Goal: Task Accomplishment & Management: Manage account settings

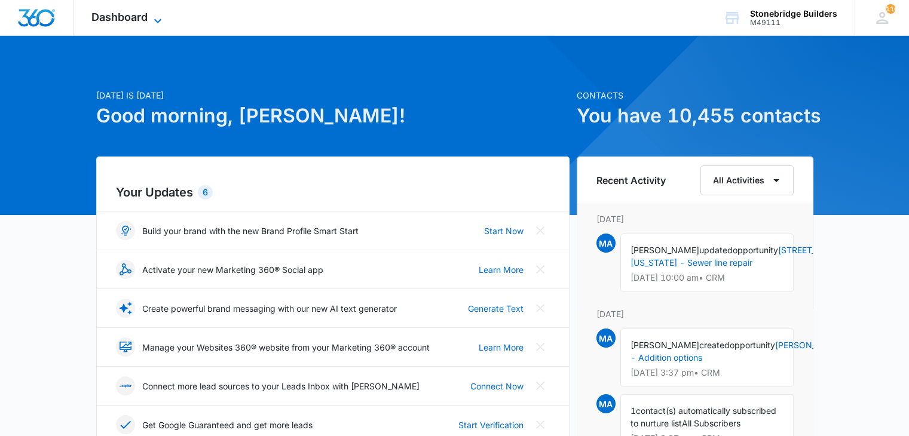
click at [152, 14] on icon at bounding box center [158, 21] width 14 height 14
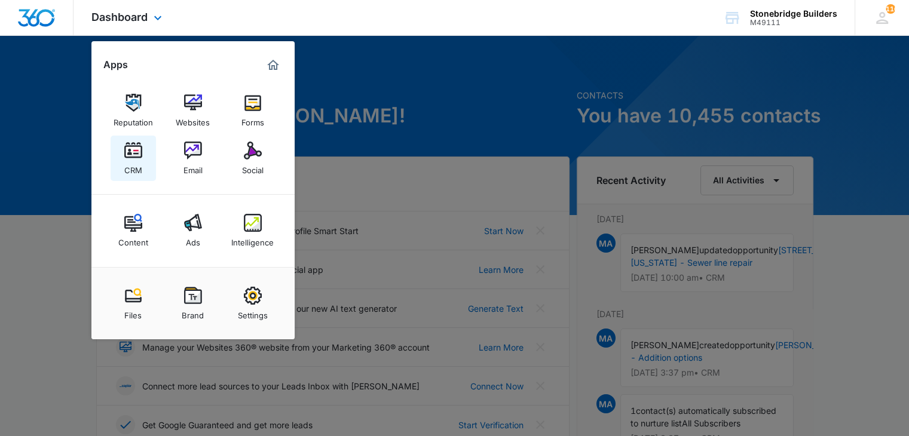
click at [134, 154] on img at bounding box center [133, 151] width 18 height 18
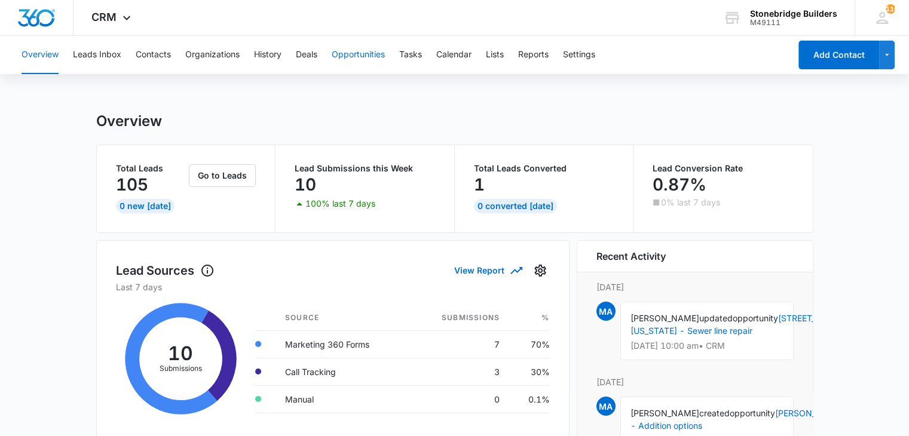
click at [362, 53] on button "Opportunities" at bounding box center [358, 55] width 53 height 38
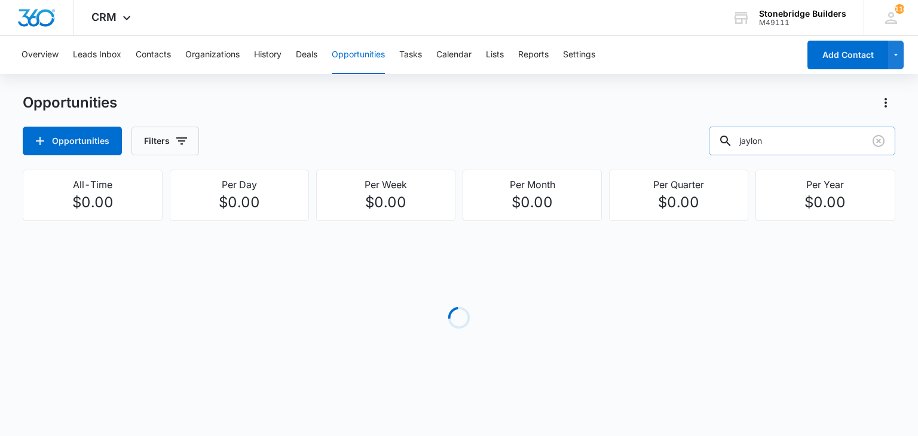
click at [786, 140] on input "jaylon" at bounding box center [802, 141] width 186 height 29
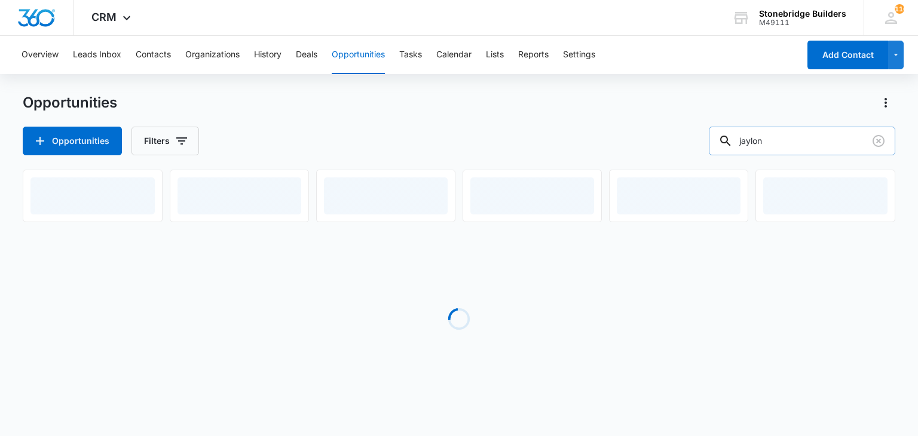
click at [786, 140] on input "jaylon" at bounding box center [802, 141] width 186 height 29
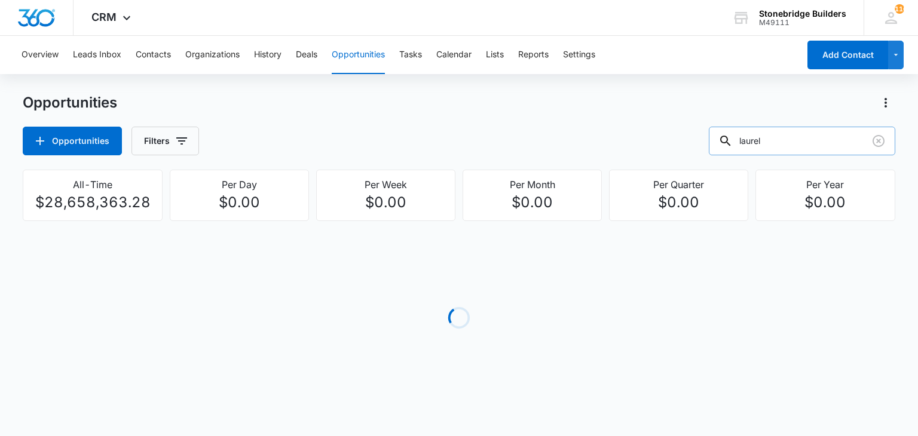
type input "laurel"
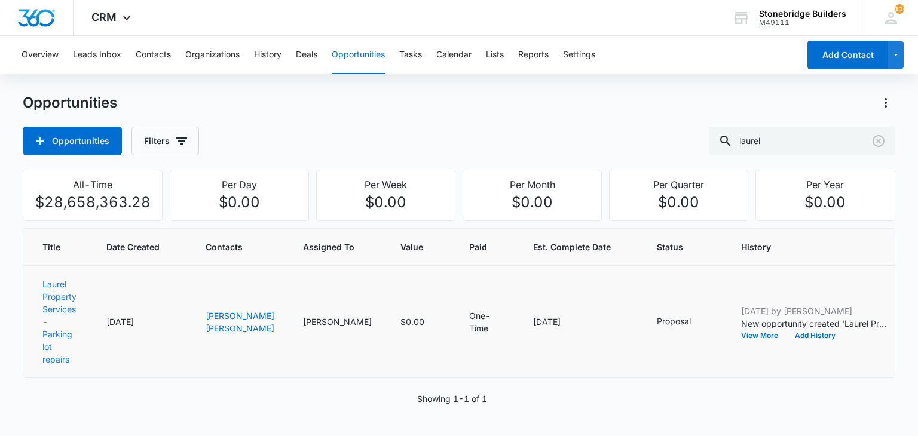
click at [71, 306] on link "Laurel Property Services - Parking lot repairs" at bounding box center [59, 321] width 34 height 85
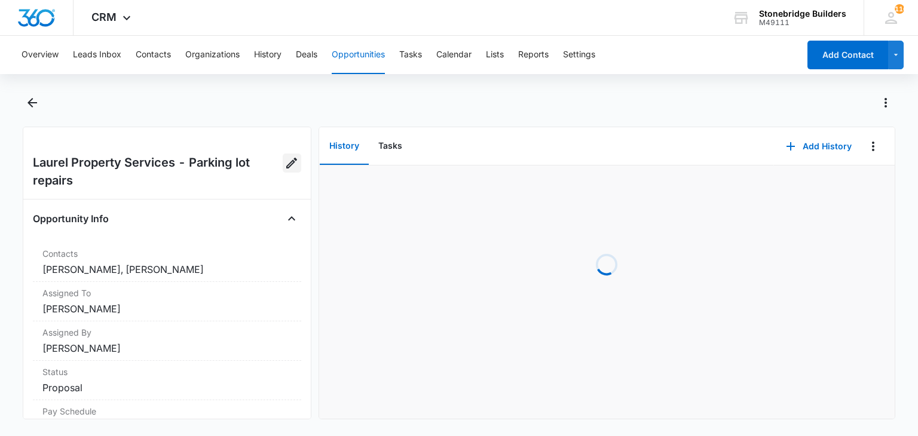
click at [290, 158] on icon "Edit Opportunity" at bounding box center [291, 163] width 14 height 14
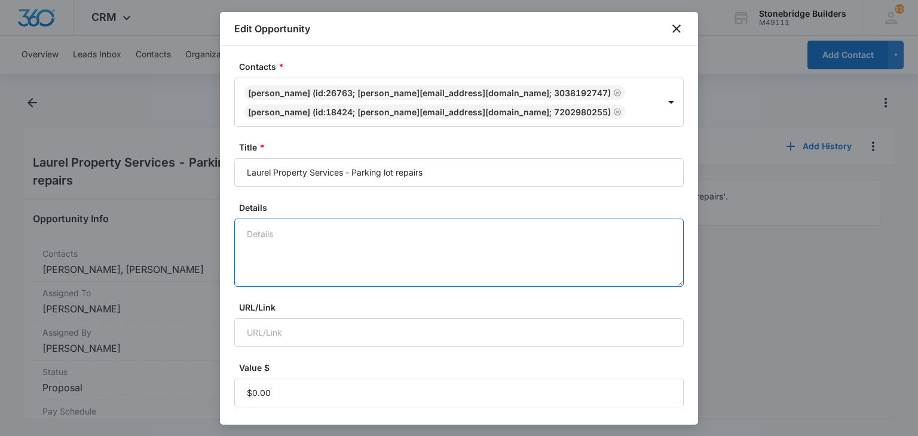
click at [328, 234] on textarea "Details" at bounding box center [458, 253] width 449 height 68
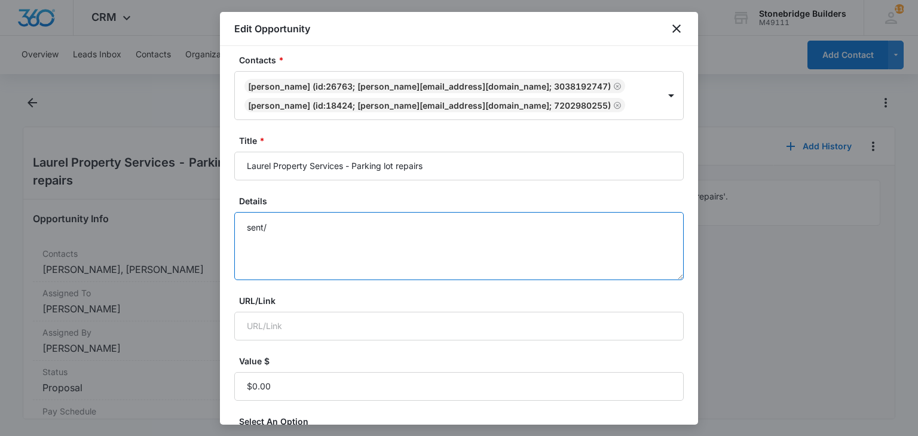
scroll to position [2, 0]
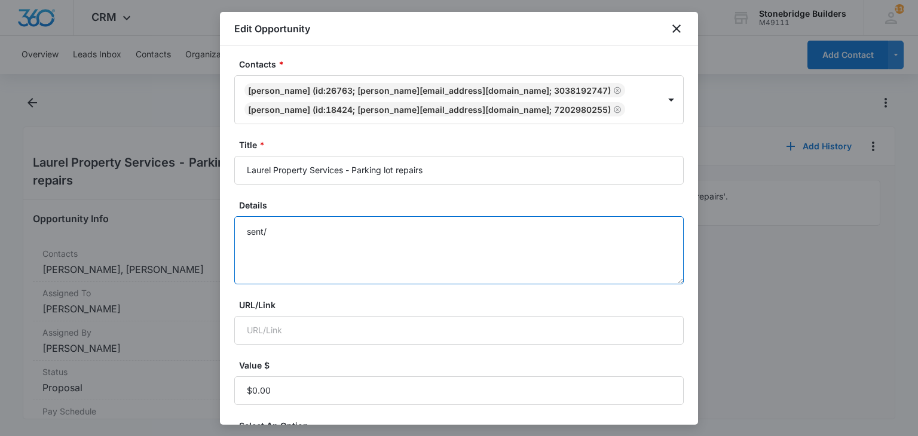
drag, startPoint x: 280, startPoint y: 225, endPoint x: 219, endPoint y: 220, distance: 61.7
click at [219, 220] on body "CRM Apps Reputation Websites Forms CRM Email Social Content Ads Intelligence Fi…" at bounding box center [459, 218] width 918 height 436
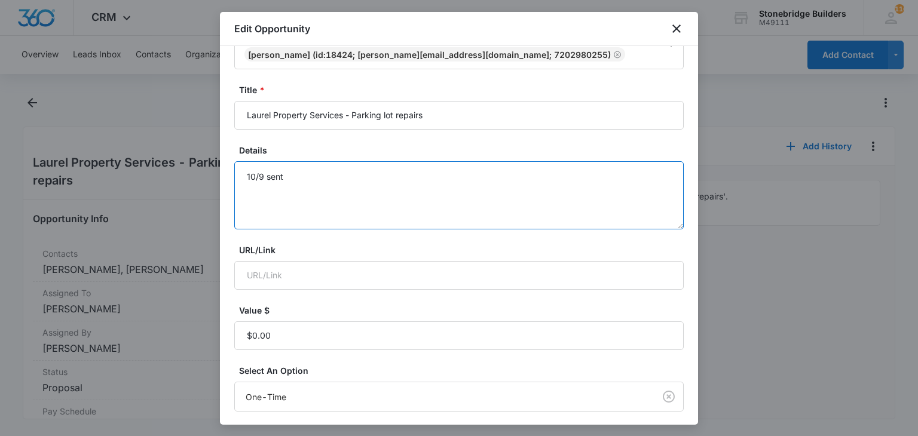
scroll to position [182, 0]
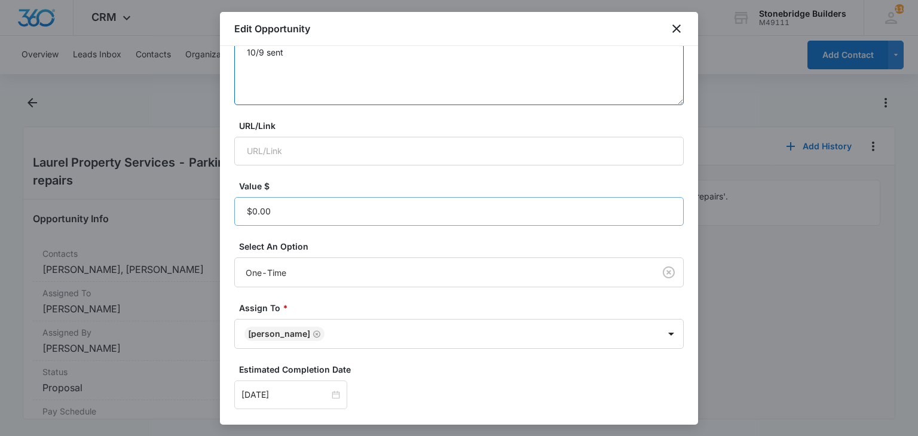
type textarea "10/9 sent"
click at [296, 219] on input "Value $" at bounding box center [458, 211] width 449 height 29
paste input "$4,398.08"
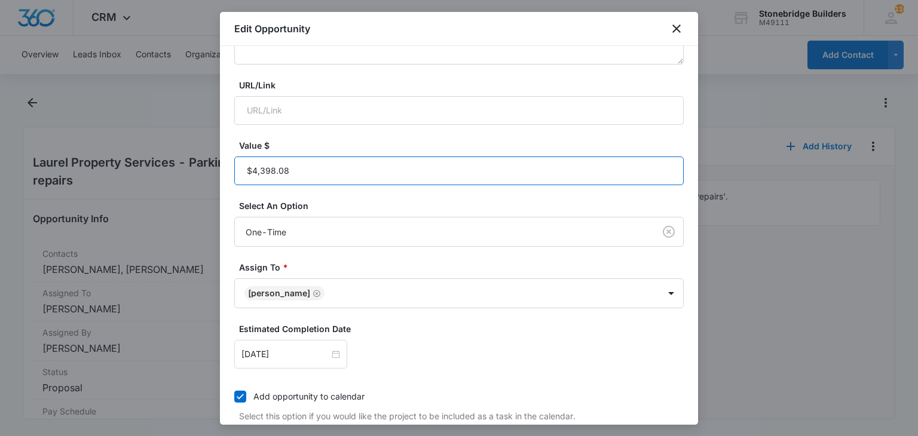
scroll to position [361, 0]
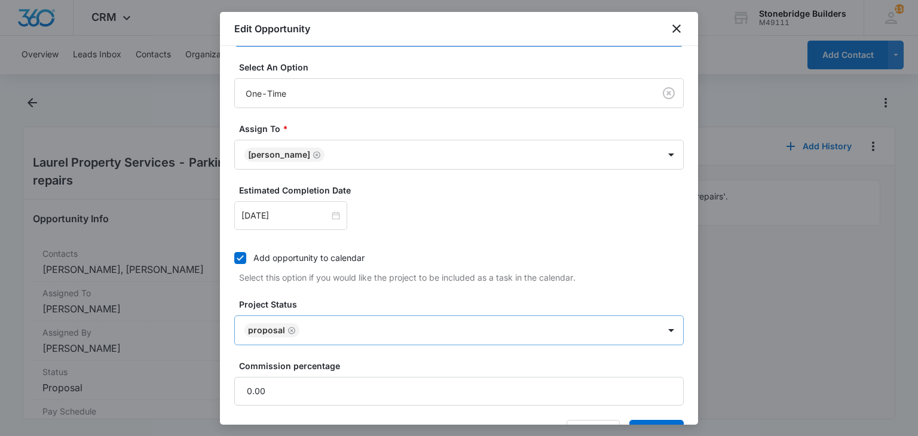
click at [289, 327] on icon "Remove Proposal" at bounding box center [291, 330] width 7 height 7
type input "$4,398.08"
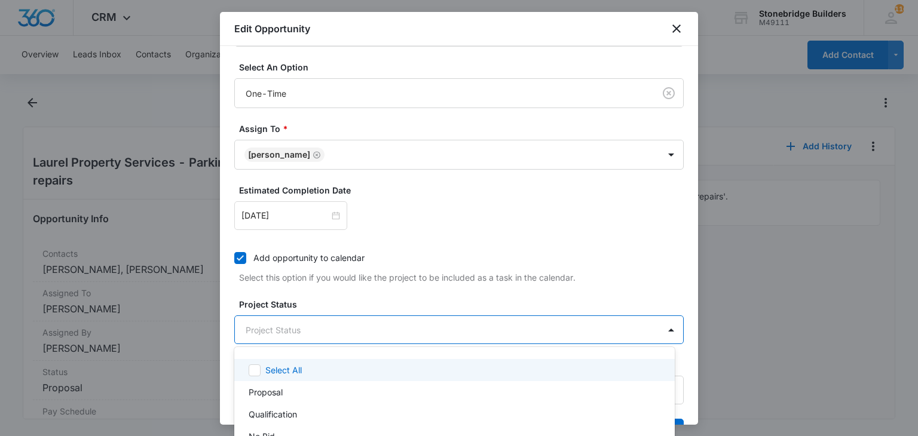
click at [289, 326] on body "CRM Apps Reputation Websites Forms CRM Email Social Content Ads Intelligence Fi…" at bounding box center [459, 218] width 918 height 436
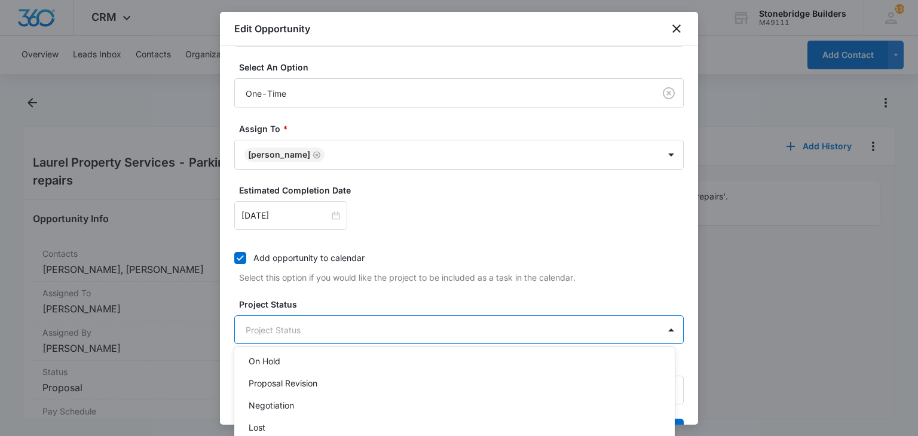
scroll to position [149, 0]
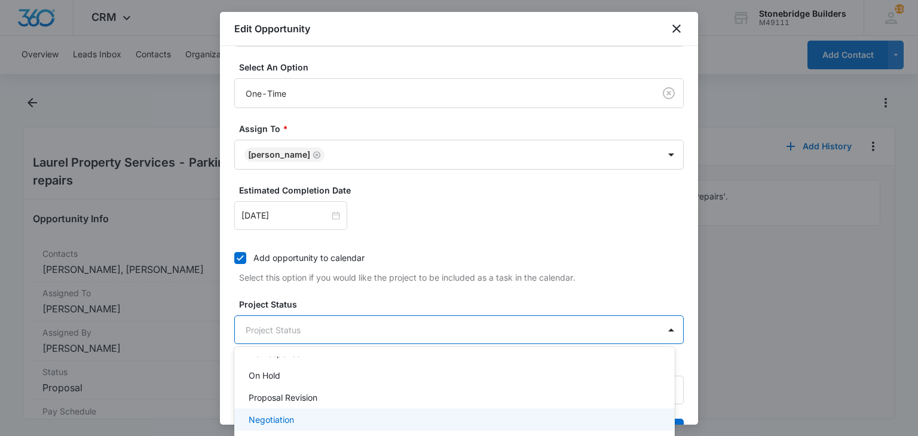
click at [292, 412] on div "Negotiation" at bounding box center [454, 420] width 440 height 22
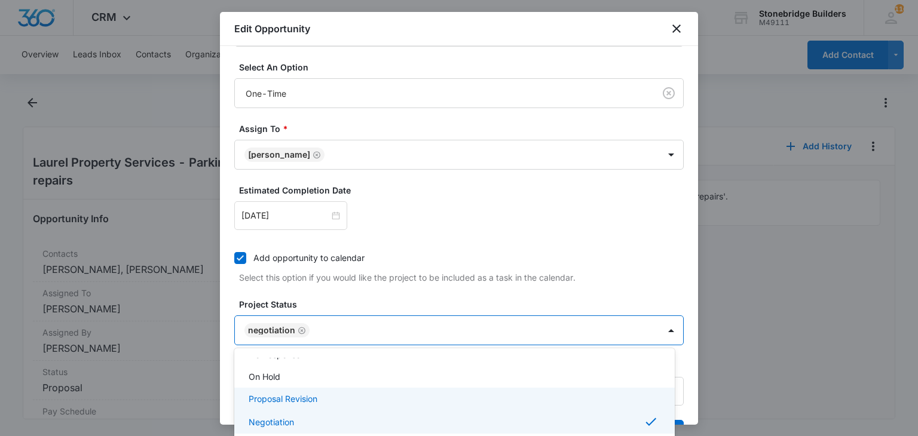
click at [341, 295] on div at bounding box center [459, 218] width 918 height 436
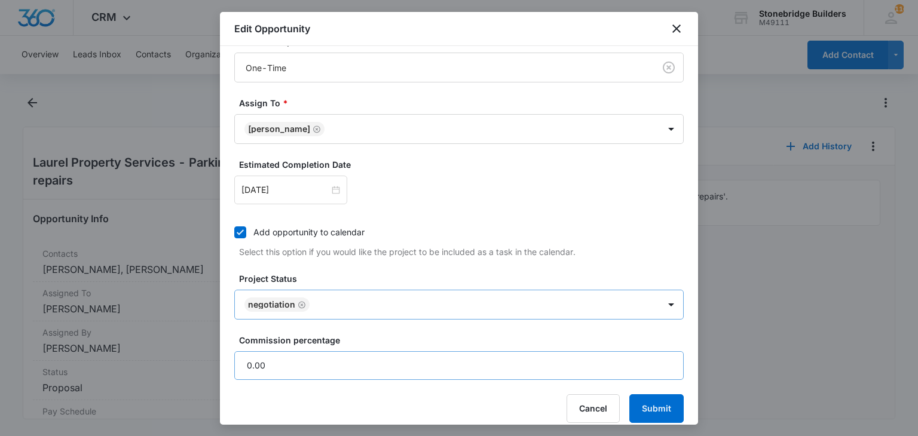
scroll to position [398, 0]
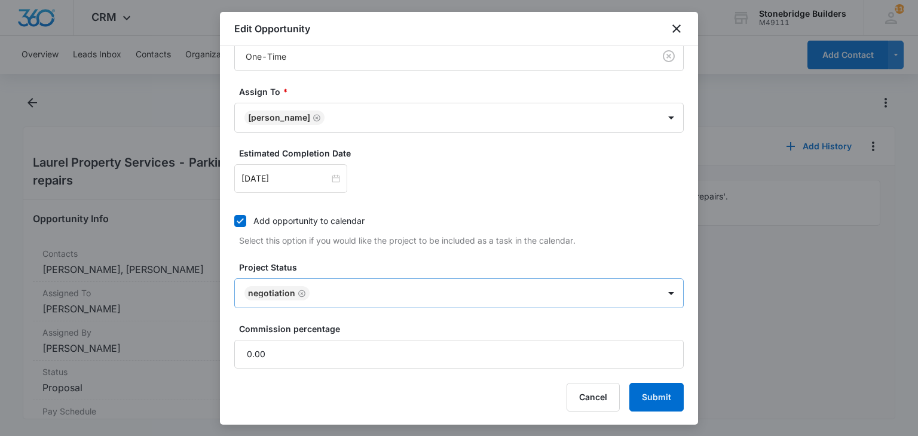
click at [616, 395] on div "Cancel Submit" at bounding box center [458, 397] width 449 height 29
click at [635, 394] on button "Submit" at bounding box center [656, 397] width 54 height 29
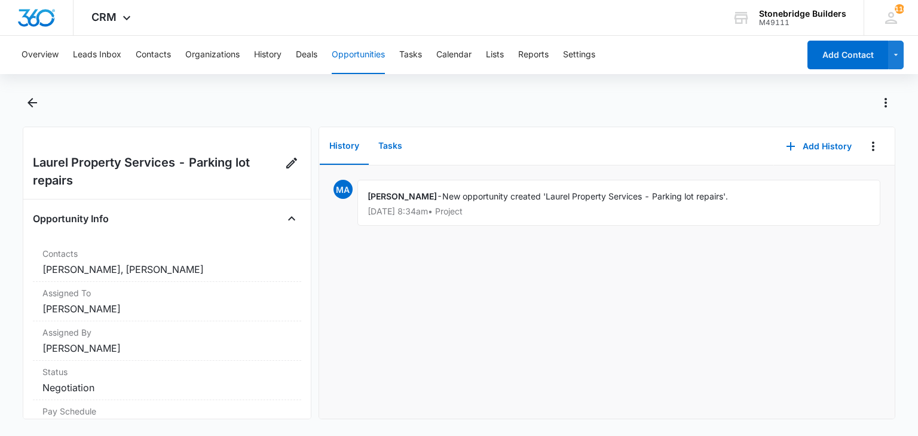
click at [394, 149] on button "Tasks" at bounding box center [390, 146] width 43 height 37
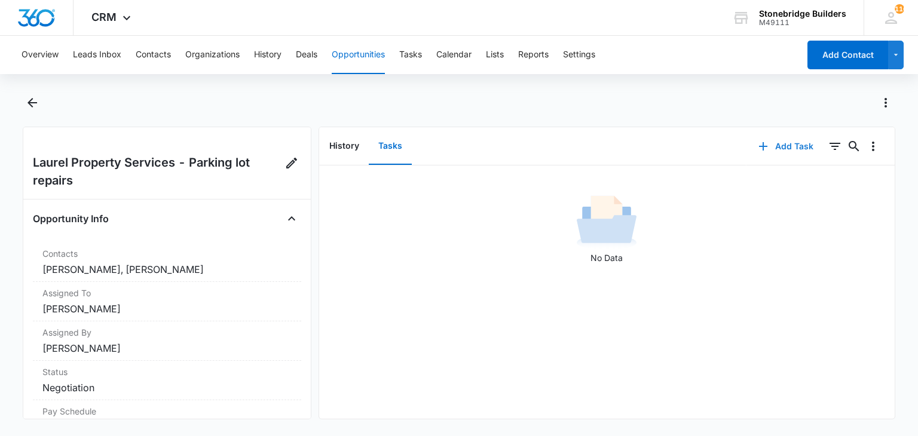
click at [792, 152] on button "Add Task" at bounding box center [785, 146] width 79 height 29
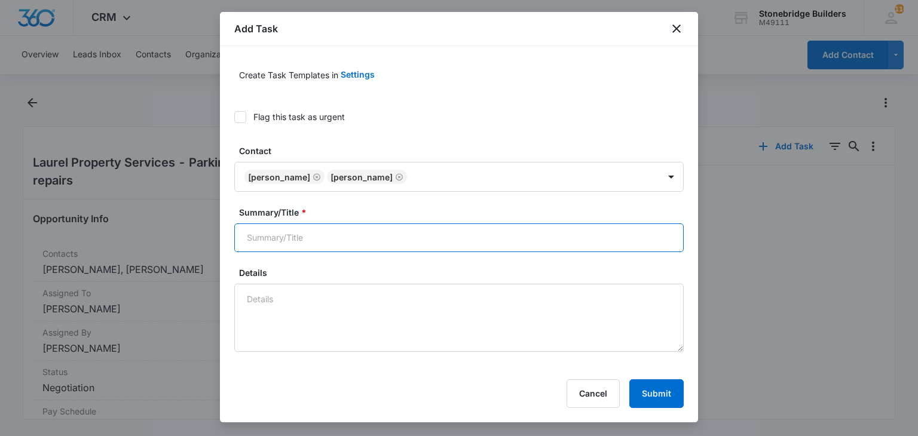
click at [292, 241] on input "Summary/Title *" at bounding box center [458, 237] width 449 height 29
drag, startPoint x: 298, startPoint y: 236, endPoint x: 300, endPoint y: 209, distance: 27.5
click at [298, 235] on input "laurel parkign lot" at bounding box center [458, 237] width 449 height 29
type input "laurel parking lot"
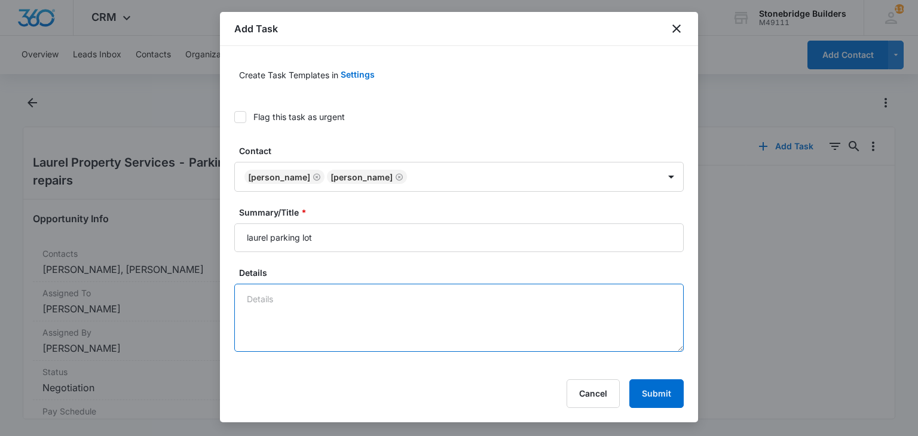
click at [294, 295] on textarea "Details" at bounding box center [458, 318] width 449 height 68
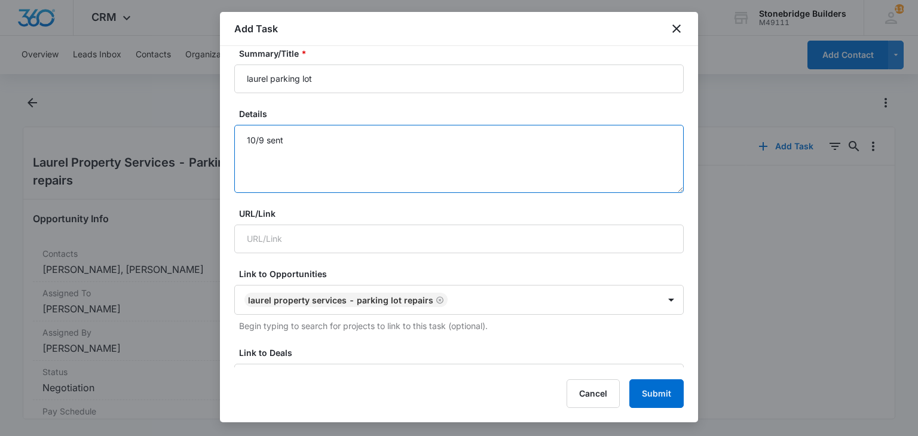
scroll to position [359, 0]
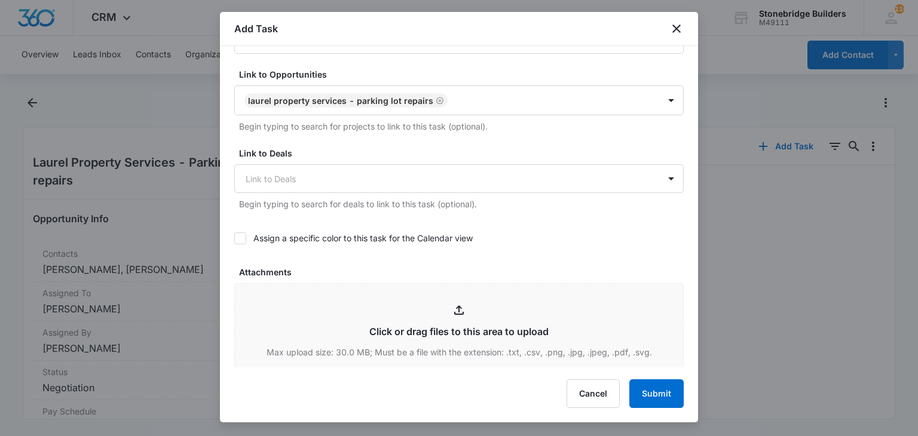
type textarea "10/9 sent"
click at [243, 234] on icon at bounding box center [240, 238] width 11 height 11
click at [234, 238] on input "Assign a specific color to this task for the Calendar view" at bounding box center [234, 238] width 0 height 0
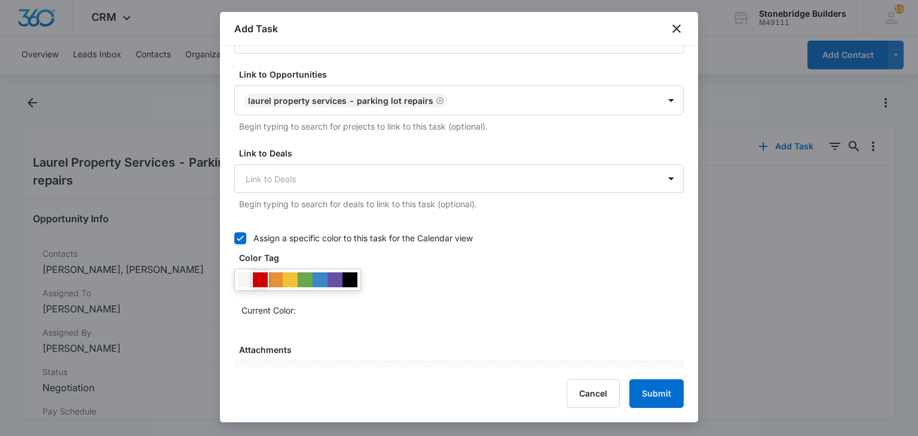
click at [262, 275] on div at bounding box center [260, 279] width 15 height 15
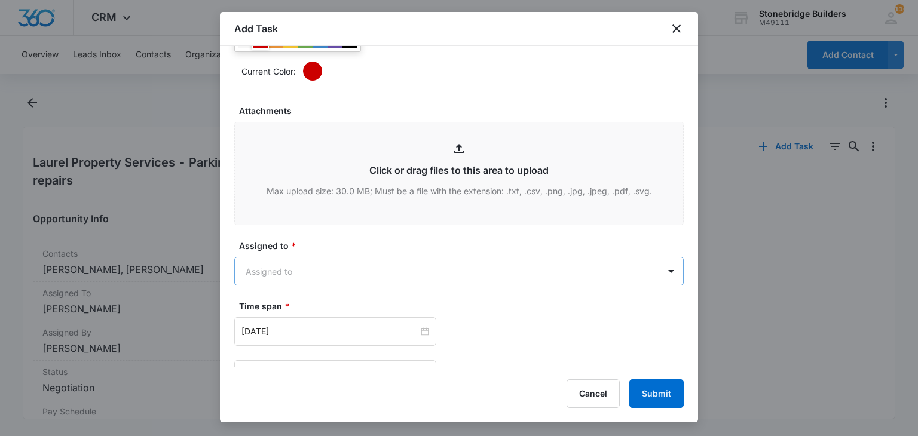
click at [292, 276] on body "CRM Apps Reputation Websites Forms CRM Email Social Content Ads Intelligence Fi…" at bounding box center [459, 218] width 918 height 436
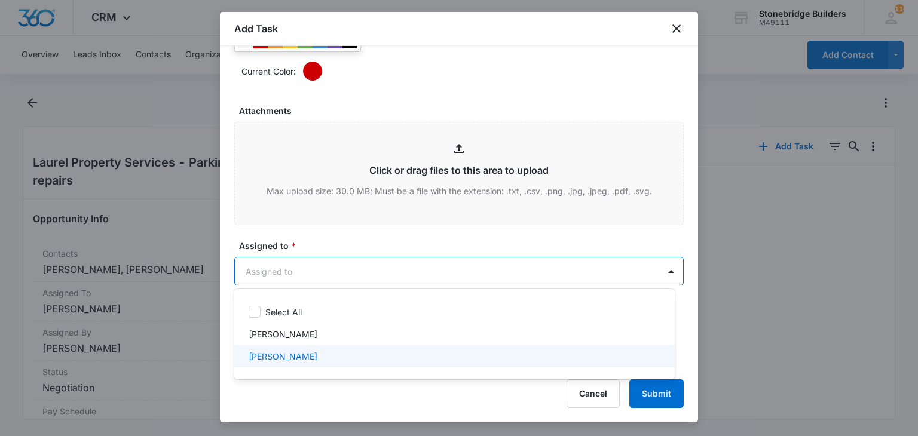
click at [293, 351] on p "[PERSON_NAME]" at bounding box center [283, 356] width 69 height 13
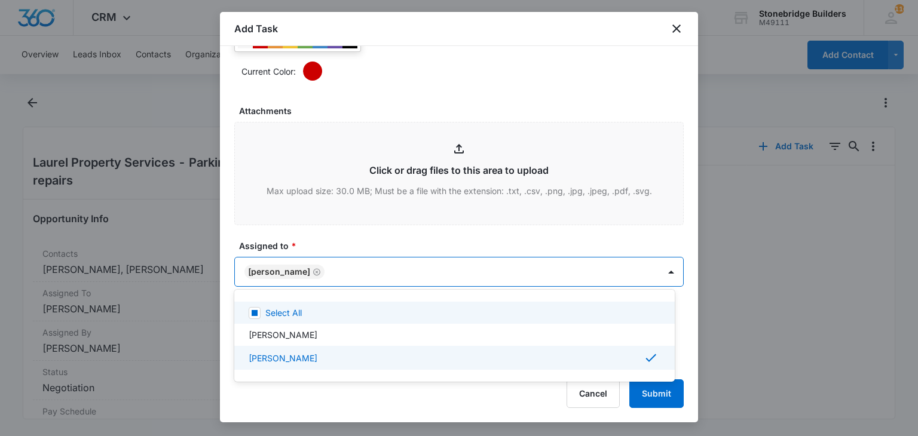
click at [323, 238] on div at bounding box center [459, 218] width 918 height 436
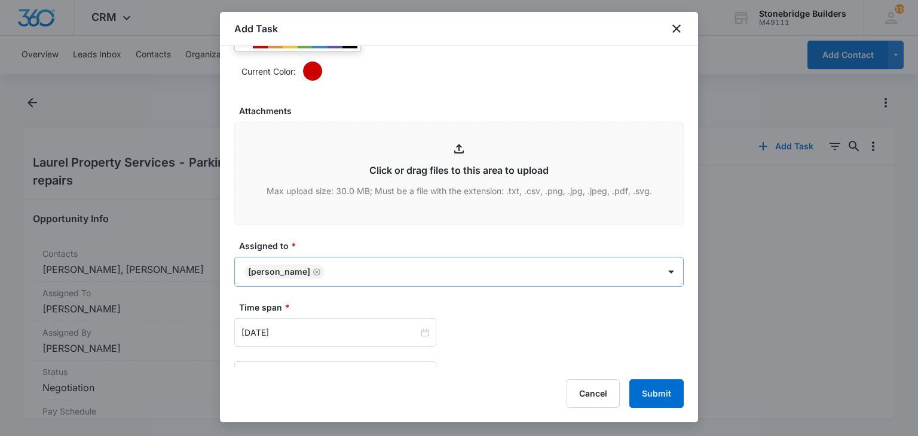
scroll to position [777, 0]
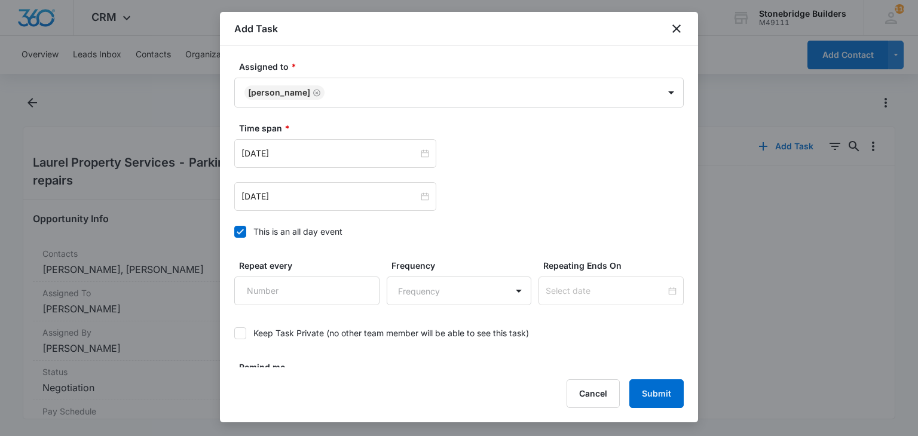
click at [237, 229] on icon at bounding box center [240, 231] width 11 height 11
click at [234, 232] on input "This is an all day event" at bounding box center [234, 232] width 0 height 0
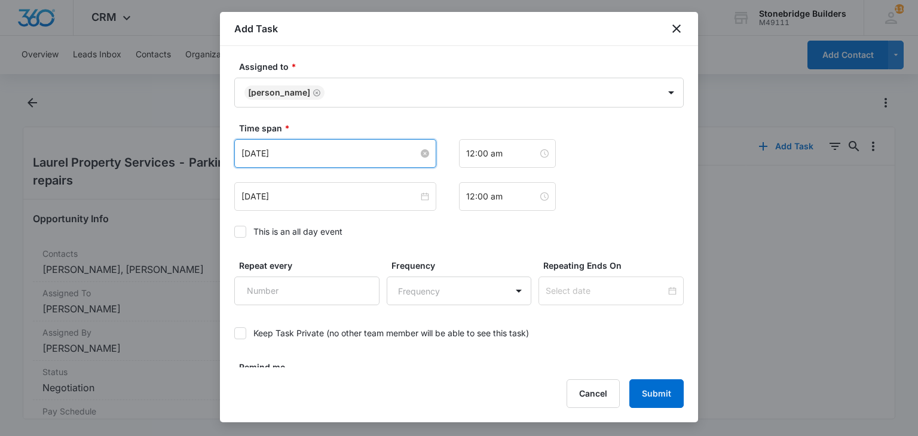
click at [265, 157] on input "[DATE]" at bounding box center [329, 153] width 177 height 13
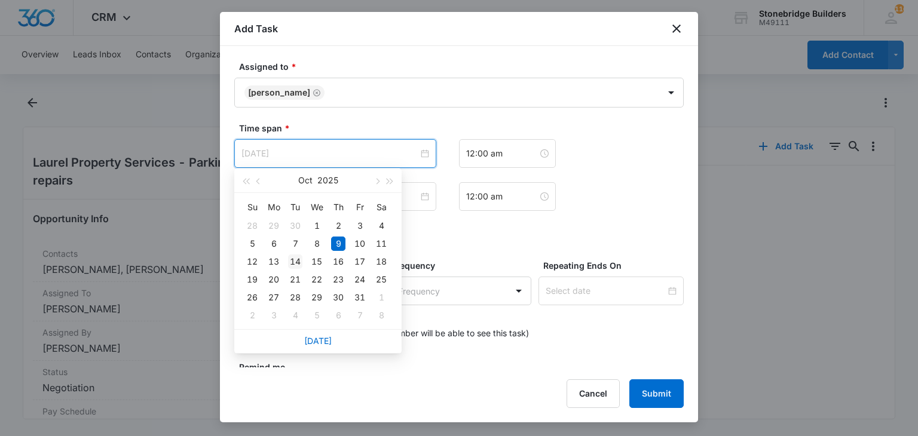
type input "[DATE]"
click at [292, 263] on div "14" at bounding box center [295, 262] width 14 height 14
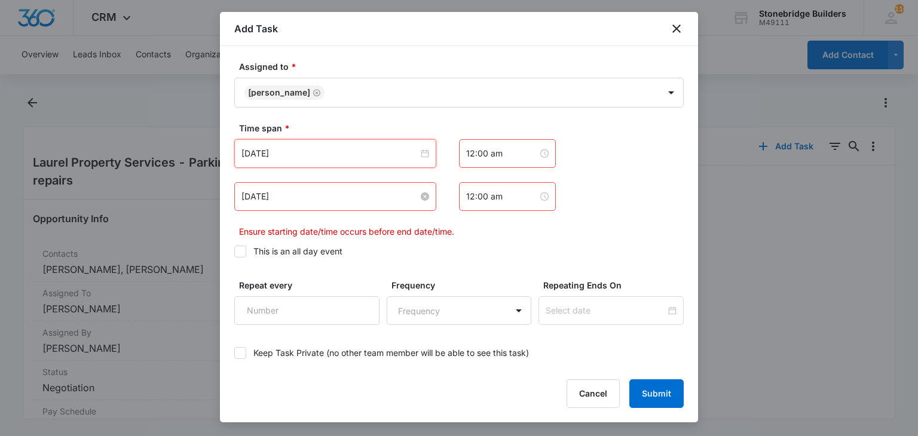
click at [258, 200] on input "[DATE]" at bounding box center [329, 196] width 177 height 13
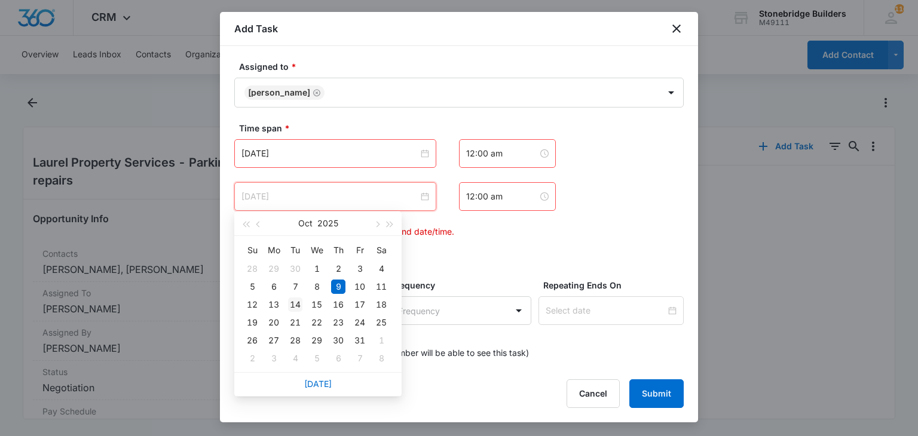
type input "[DATE]"
click at [294, 307] on div "14" at bounding box center [295, 305] width 14 height 14
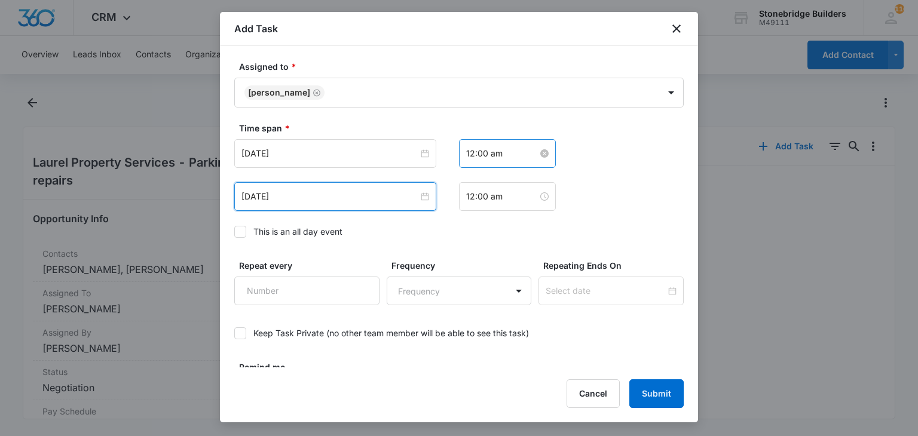
click at [471, 151] on input "12:00 am" at bounding box center [502, 153] width 72 height 13
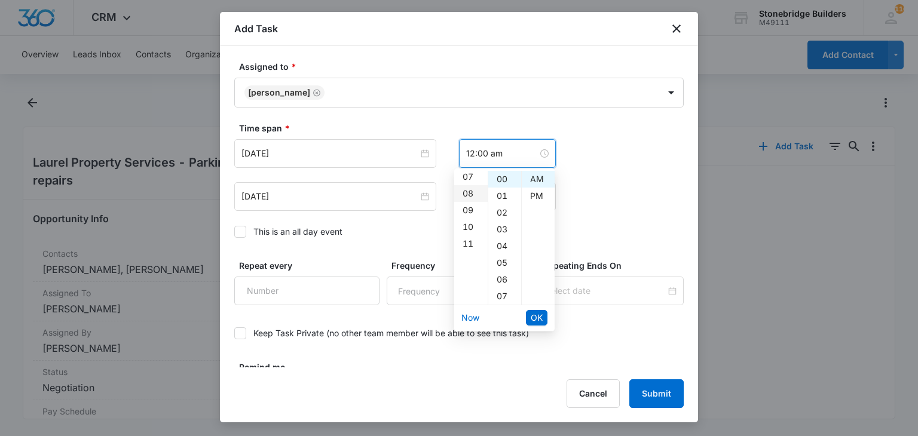
click at [467, 193] on div "08" at bounding box center [470, 193] width 33 height 17
type input "8:00 am"
click at [533, 314] on span "OK" at bounding box center [537, 317] width 12 height 13
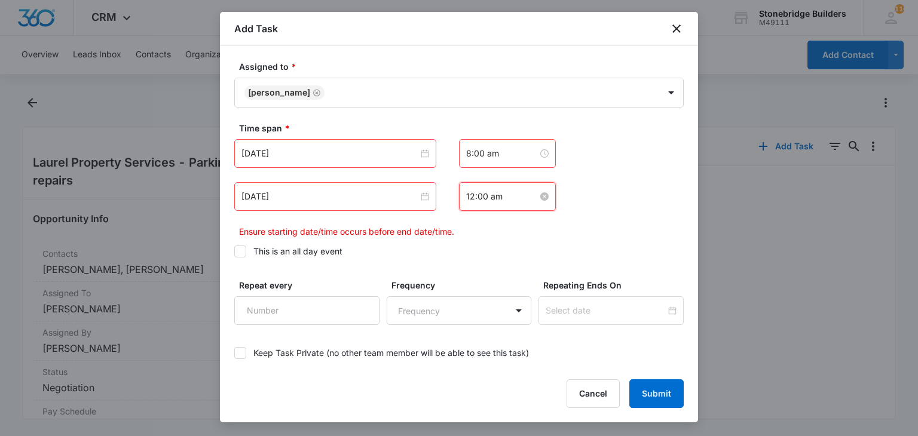
click at [471, 191] on input "12:00 am" at bounding box center [502, 196] width 72 height 13
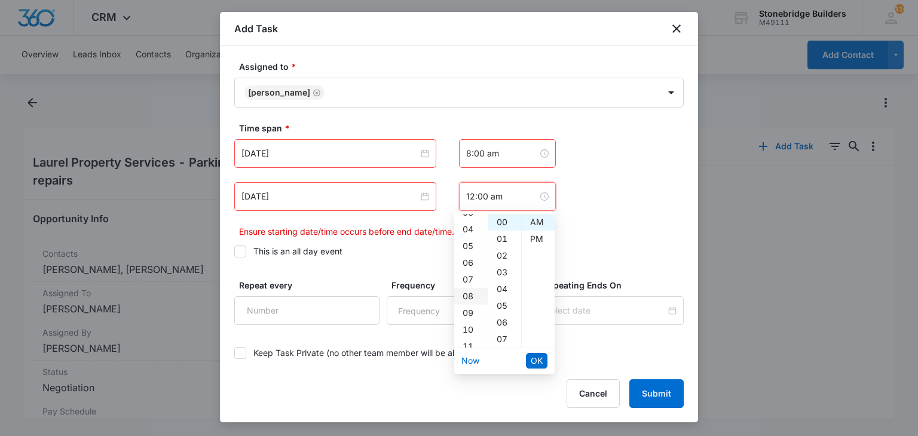
click at [470, 291] on div "08" at bounding box center [470, 296] width 33 height 17
click at [501, 335] on div "07" at bounding box center [504, 339] width 33 height 17
type input "8:07 am"
click at [532, 356] on span "OK" at bounding box center [537, 360] width 12 height 13
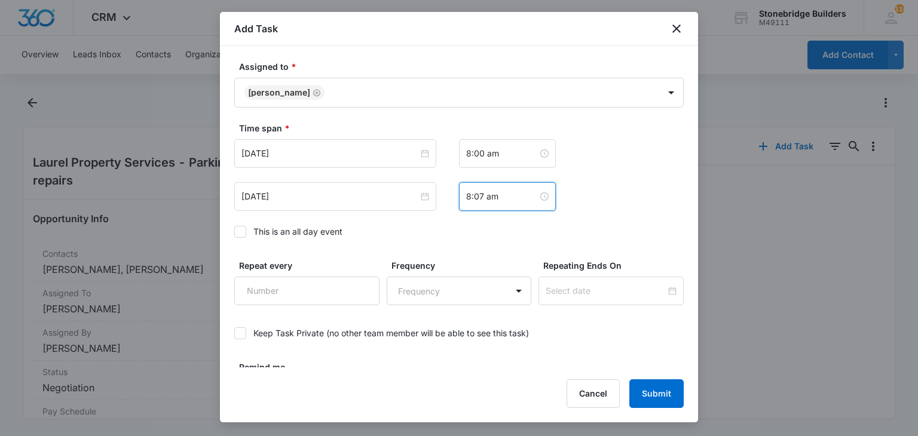
scroll to position [815, 0]
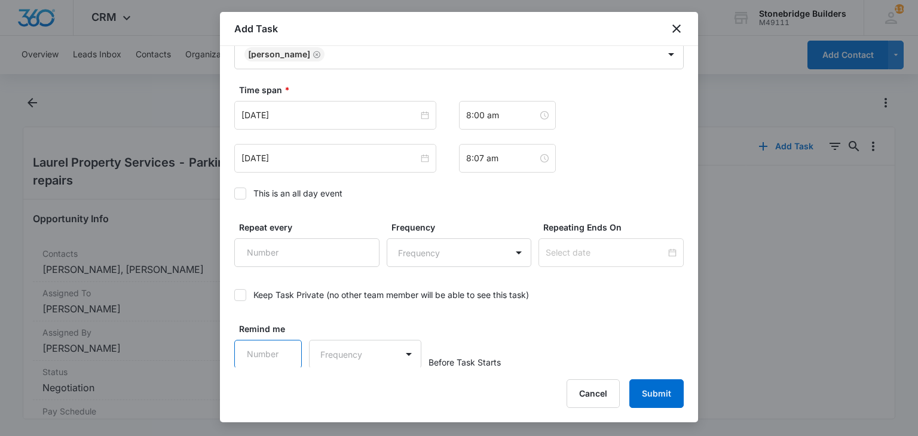
click at [252, 352] on input "Remind me" at bounding box center [268, 354] width 68 height 29
type input "15"
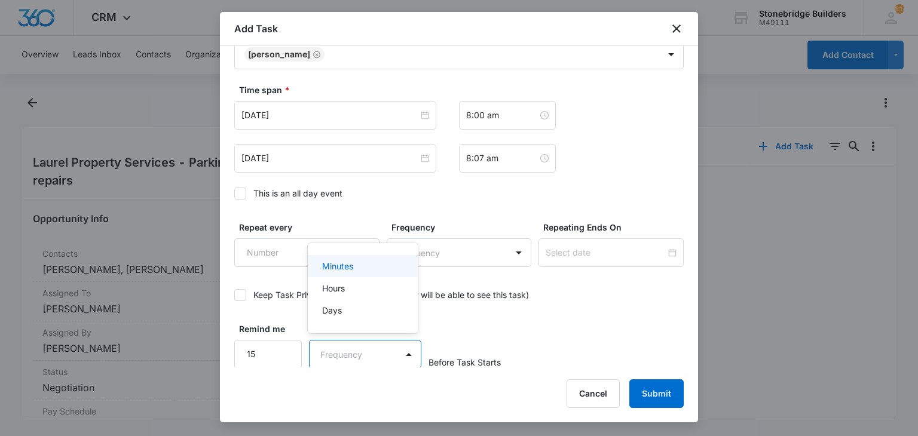
click at [358, 356] on body "CRM Apps Reputation Websites Forms CRM Email Social Content Ads Intelligence Fi…" at bounding box center [459, 218] width 918 height 436
click at [339, 255] on div "Minutes Hours Days" at bounding box center [363, 288] width 110 height 71
click at [344, 264] on p "Minutes" at bounding box center [337, 266] width 31 height 13
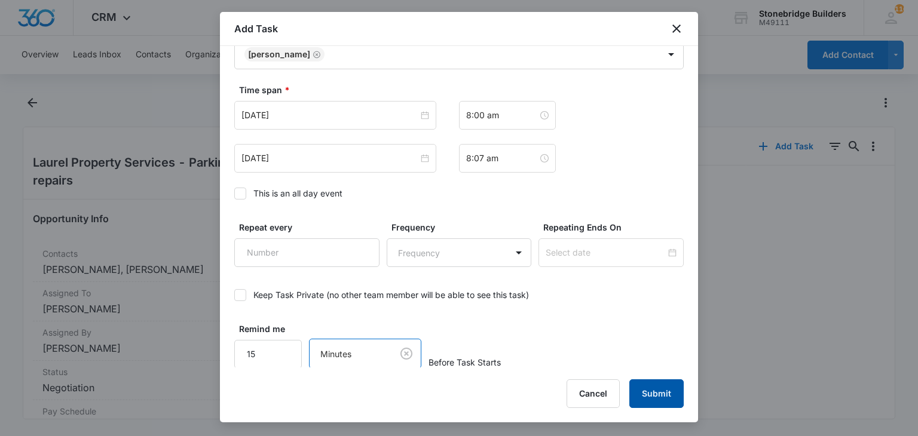
click at [638, 382] on button "Submit" at bounding box center [656, 393] width 54 height 29
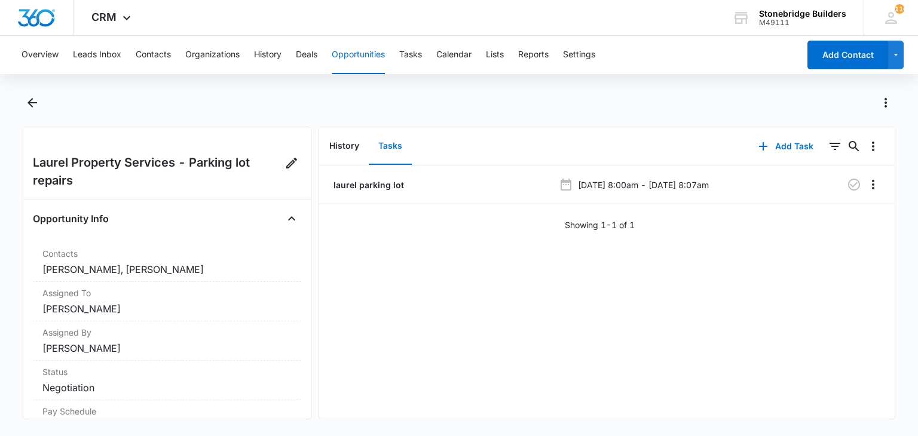
click at [352, 56] on button "Opportunities" at bounding box center [358, 55] width 53 height 38
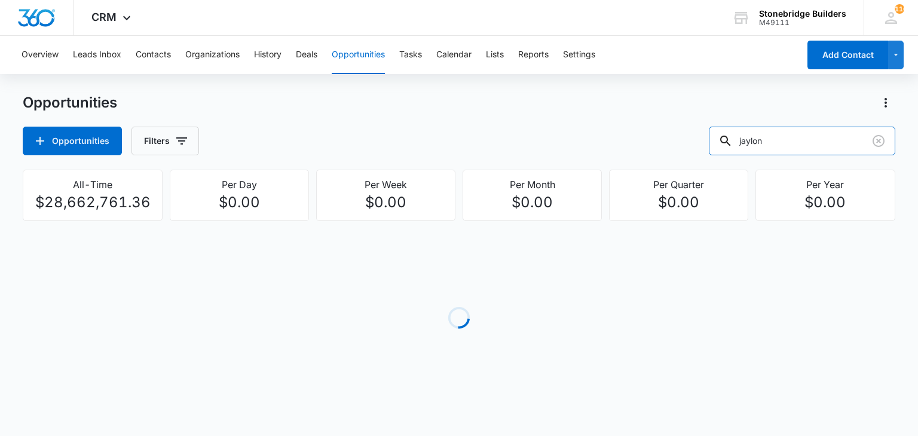
drag, startPoint x: 777, startPoint y: 136, endPoint x: 712, endPoint y: 125, distance: 66.0
click at [718, 128] on div "Opportunities Filters jaylon" at bounding box center [459, 141] width 872 height 29
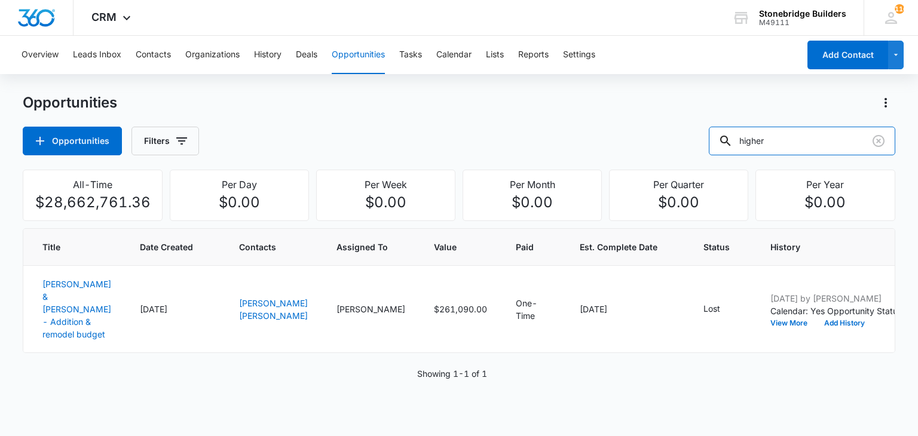
type input "higher"
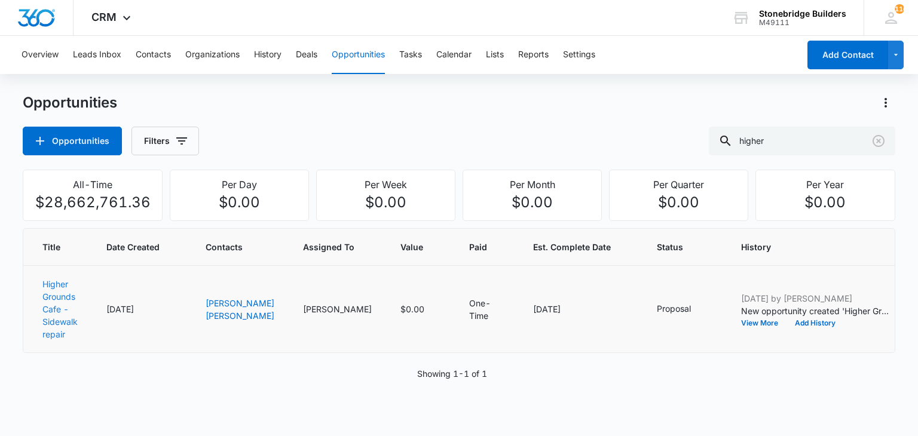
click at [50, 300] on link "Higher Grounds Cafe - Sidewalk repair" at bounding box center [59, 309] width 35 height 60
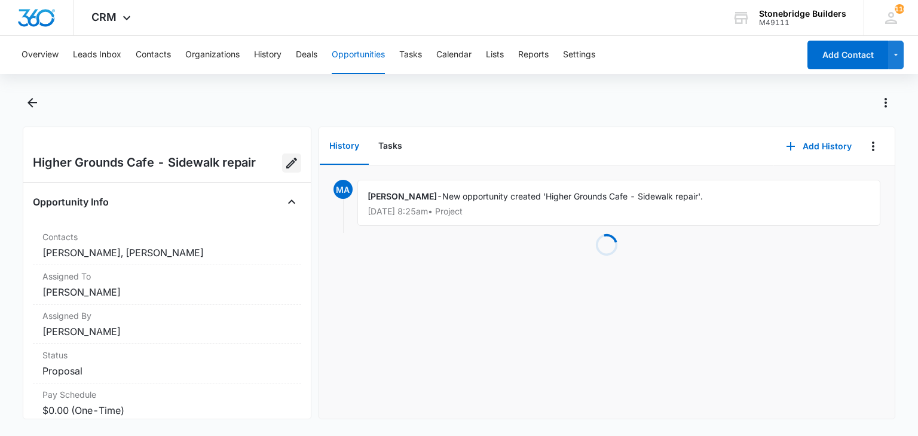
click at [284, 163] on icon "Edit Opportunity" at bounding box center [291, 163] width 14 height 14
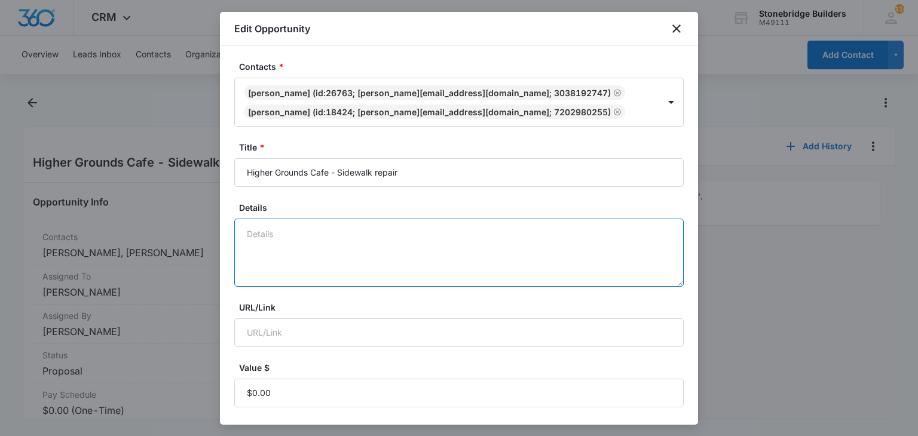
click at [299, 256] on textarea "Details" at bounding box center [458, 253] width 449 height 68
type textarea "10/9 sent"
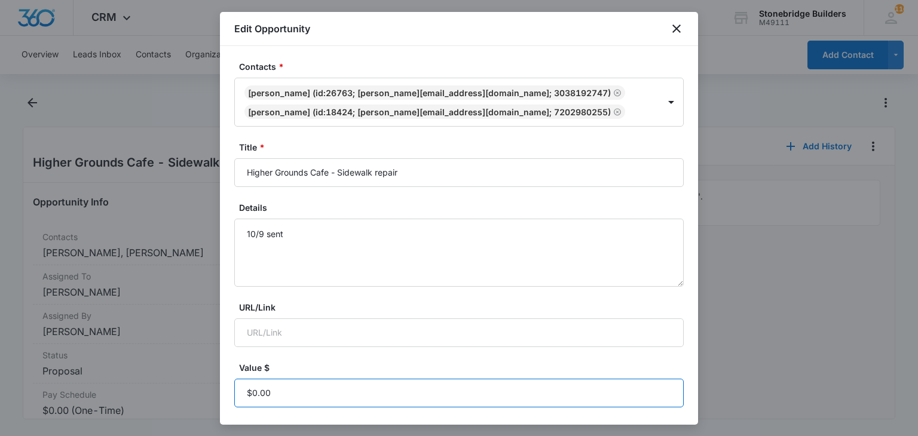
click at [276, 393] on input "Value $" at bounding box center [458, 393] width 449 height 29
paste input "$8,367.62"
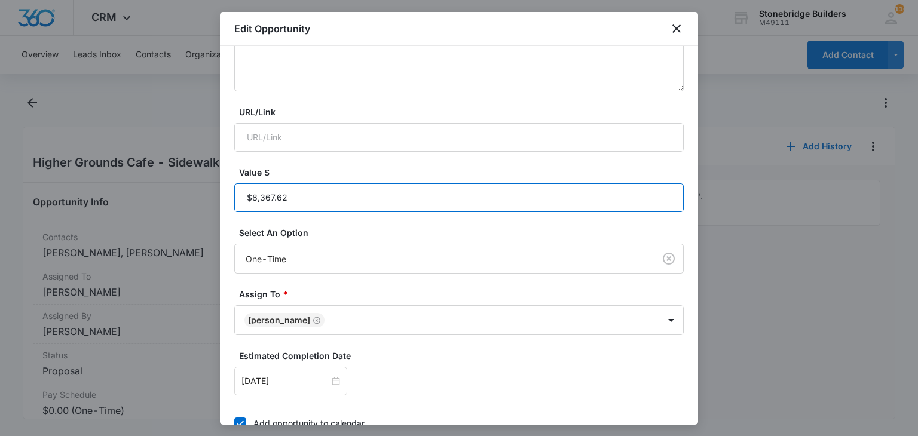
scroll to position [359, 0]
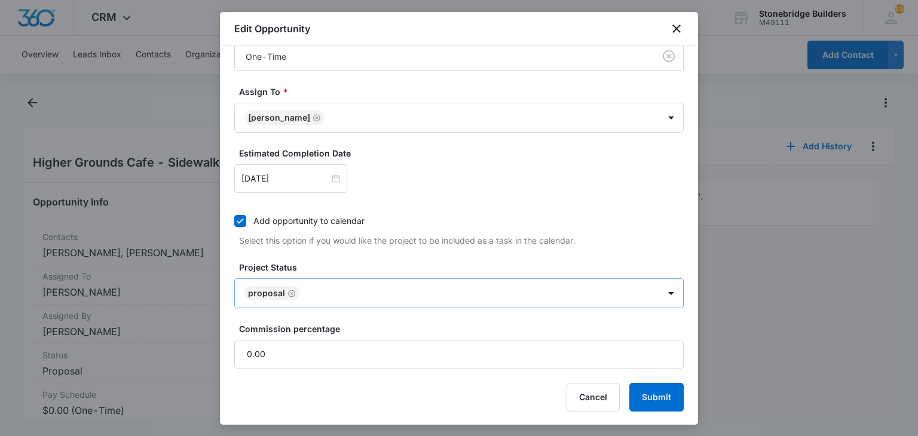
click at [292, 289] on icon "Remove Proposal" at bounding box center [291, 293] width 8 height 9
type input "$8,367.62"
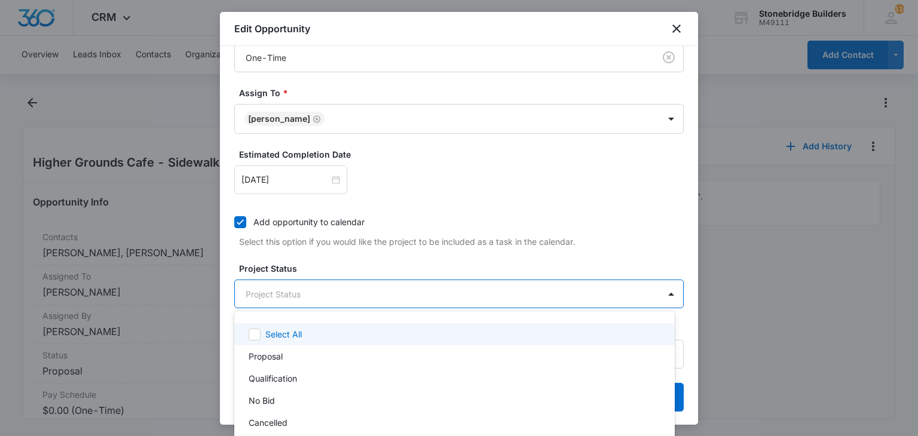
click at [292, 289] on body "CRM Apps Reputation Websites Forms CRM Email Social Content Ads Intelligence Fi…" at bounding box center [459, 218] width 918 height 436
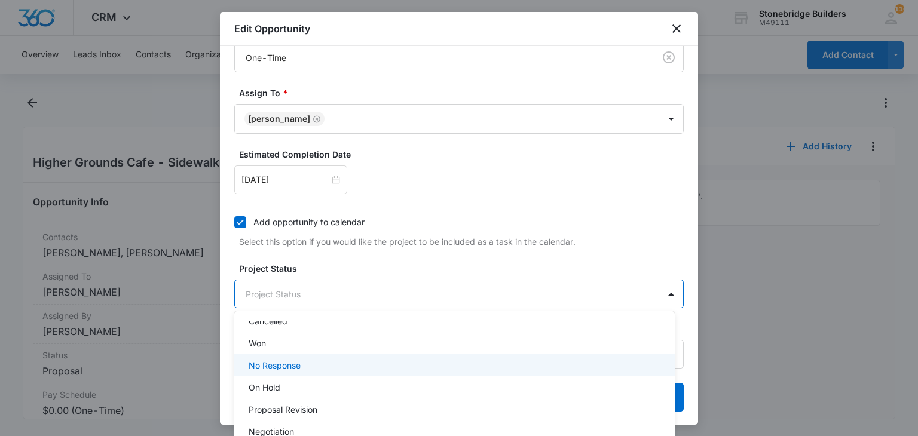
scroll to position [120, 0]
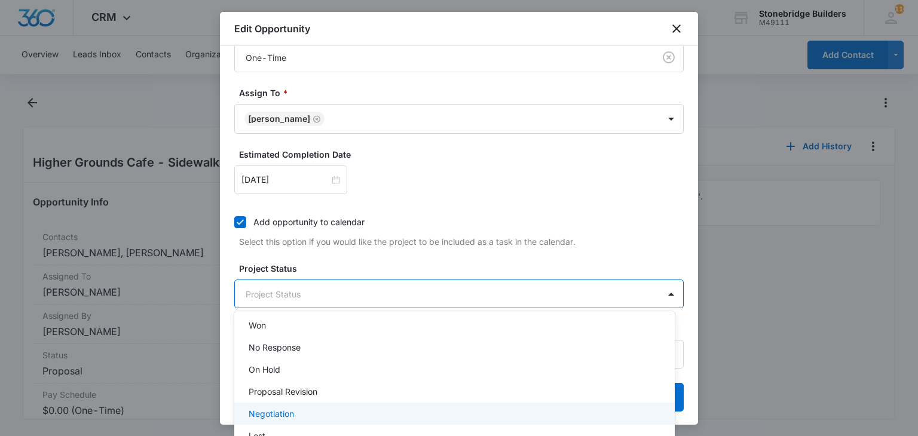
click at [281, 408] on p "Negotiation" at bounding box center [271, 414] width 45 height 13
click at [342, 263] on div at bounding box center [459, 218] width 918 height 436
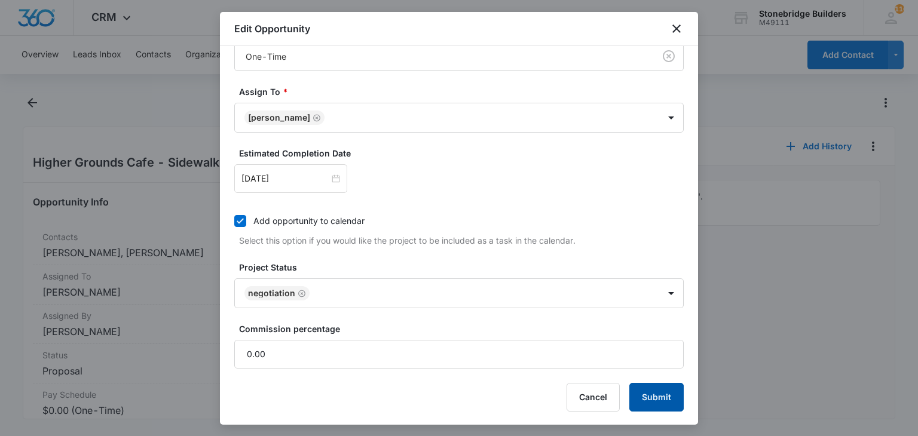
click at [629, 388] on button "Submit" at bounding box center [656, 397] width 54 height 29
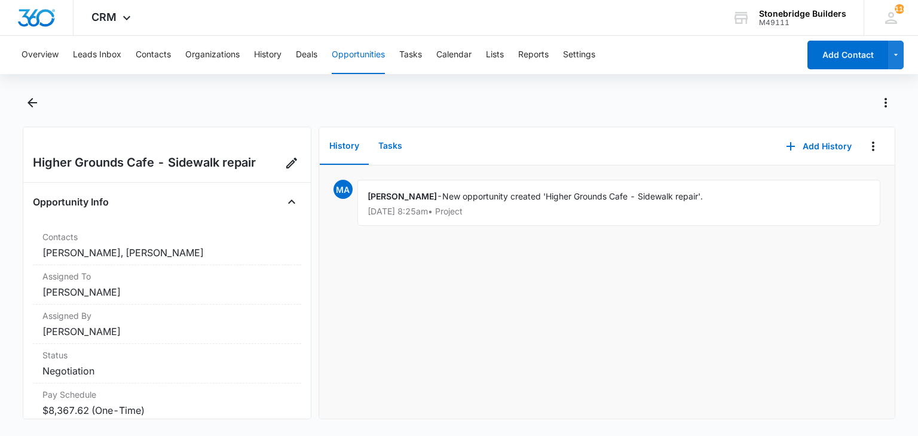
click at [382, 154] on button "Tasks" at bounding box center [390, 146] width 43 height 37
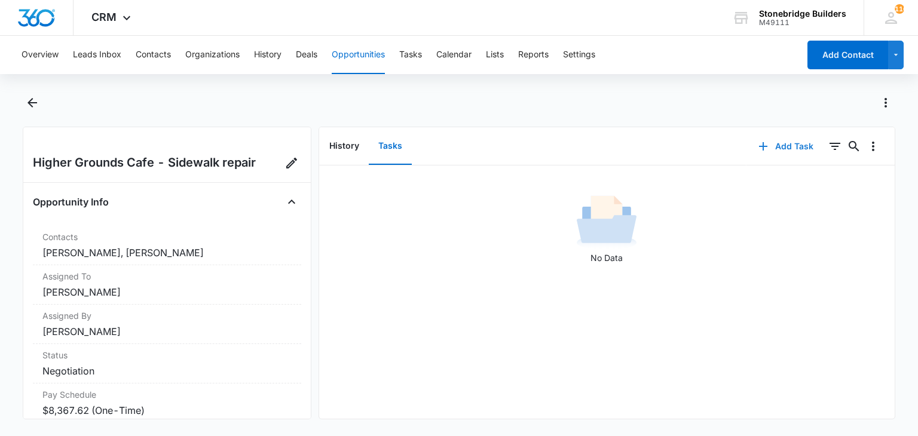
click at [776, 151] on button "Add Task" at bounding box center [785, 146] width 79 height 29
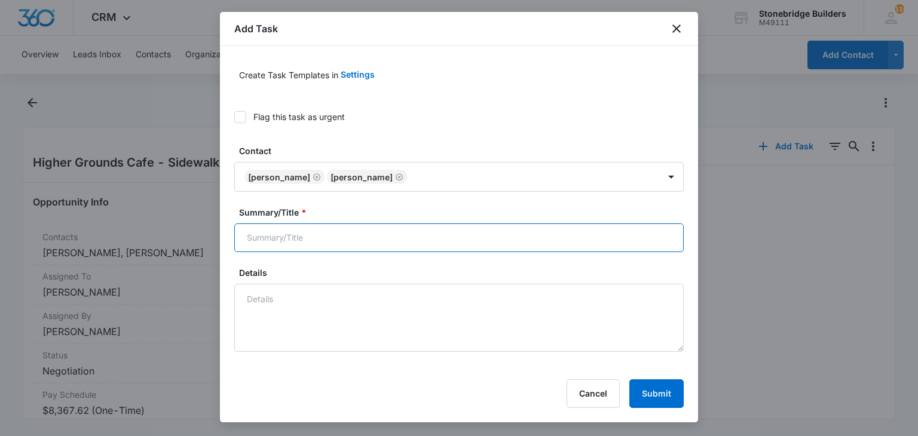
click at [310, 240] on input "Summary/Title *" at bounding box center [458, 237] width 449 height 29
type input "Higher grounds cafe concrete"
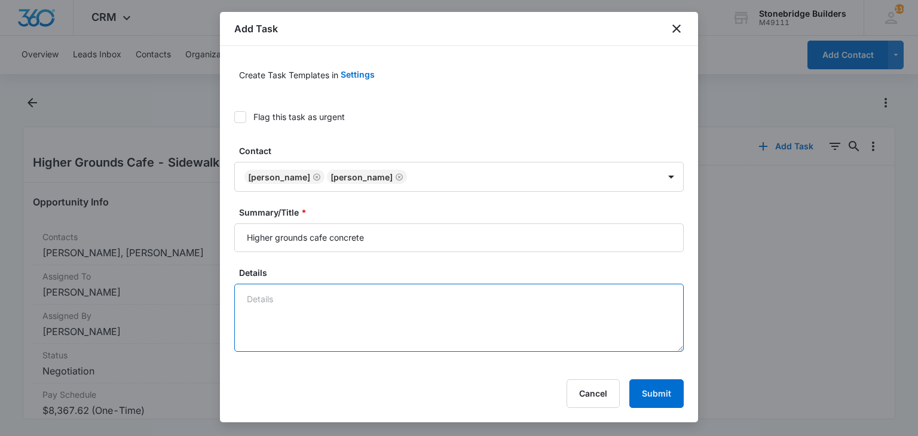
click at [308, 295] on textarea "Details" at bounding box center [458, 318] width 449 height 68
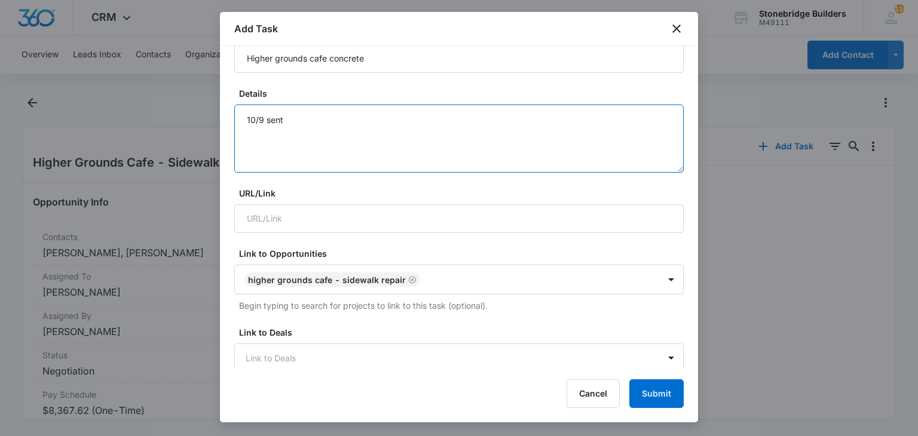
scroll to position [299, 0]
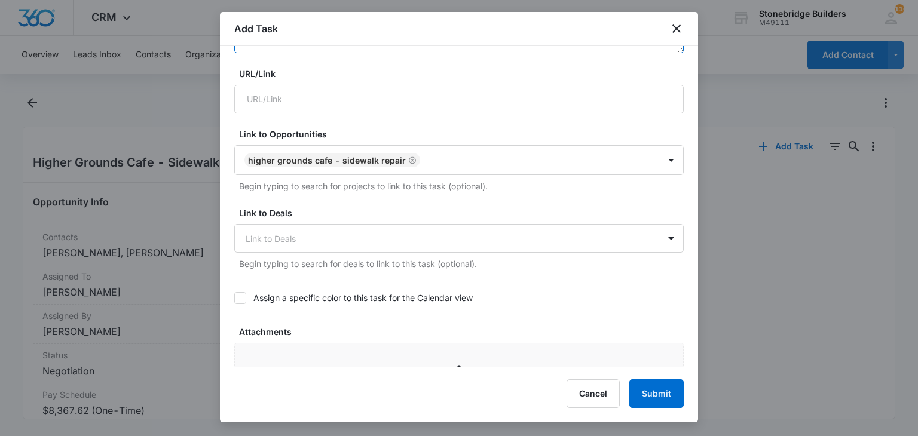
type textarea "10/9 sent"
click at [246, 292] on label "Assign a specific color to this task for the Calendar view" at bounding box center [458, 298] width 449 height 13
click at [234, 298] on input "Assign a specific color to this task for the Calendar view" at bounding box center [234, 298] width 0 height 0
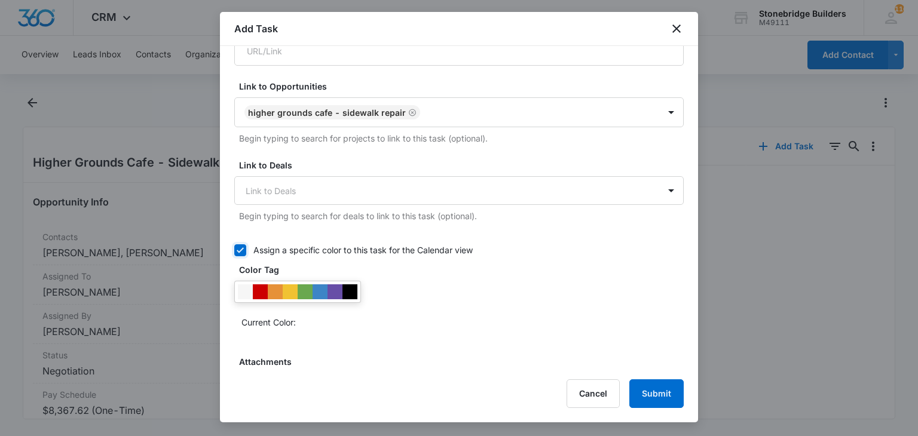
scroll to position [418, 0]
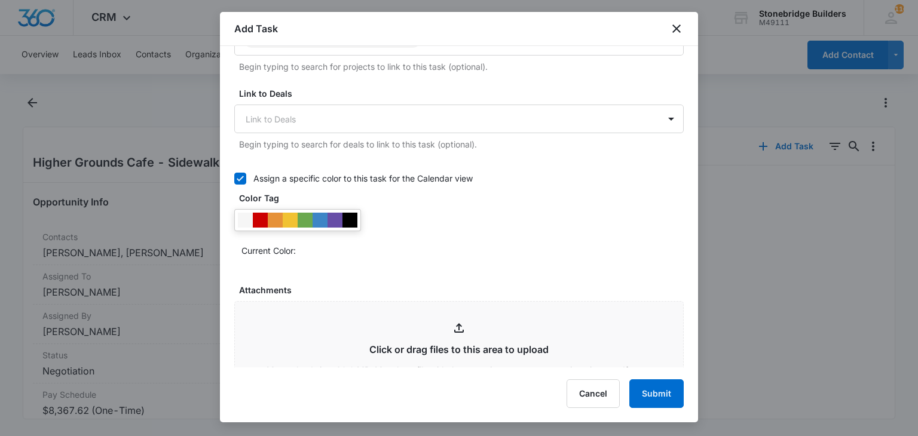
click at [258, 220] on div at bounding box center [260, 220] width 15 height 15
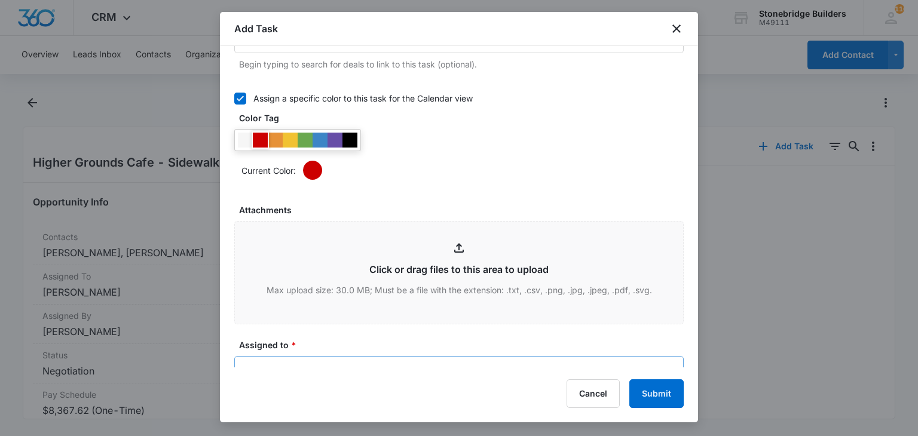
scroll to position [598, 0]
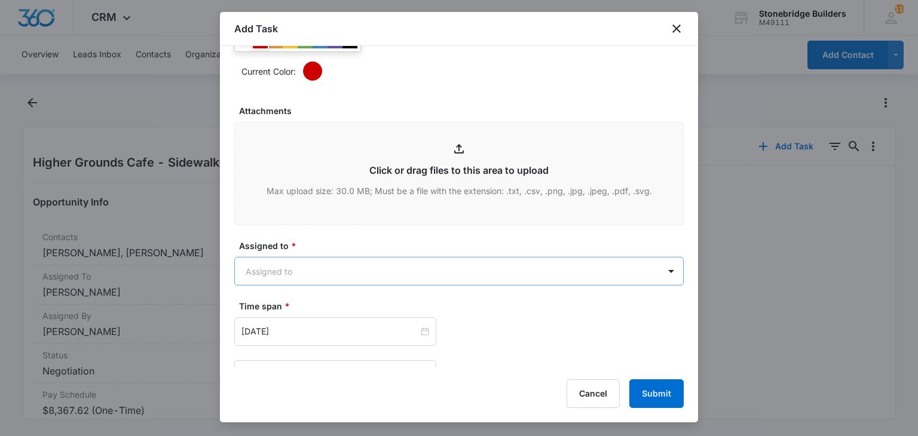
click at [295, 265] on body "CRM Apps Reputation Websites Forms CRM Email Social Content Ads Intelligence Fi…" at bounding box center [459, 218] width 918 height 436
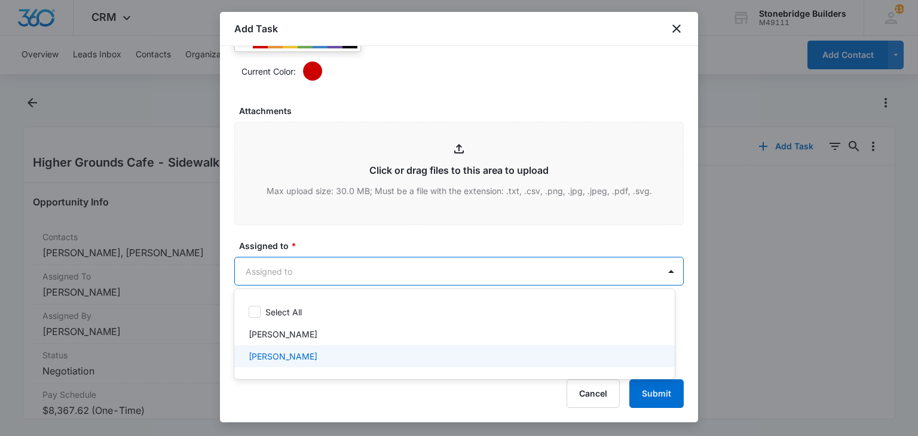
click at [298, 347] on div "[PERSON_NAME]" at bounding box center [454, 356] width 440 height 22
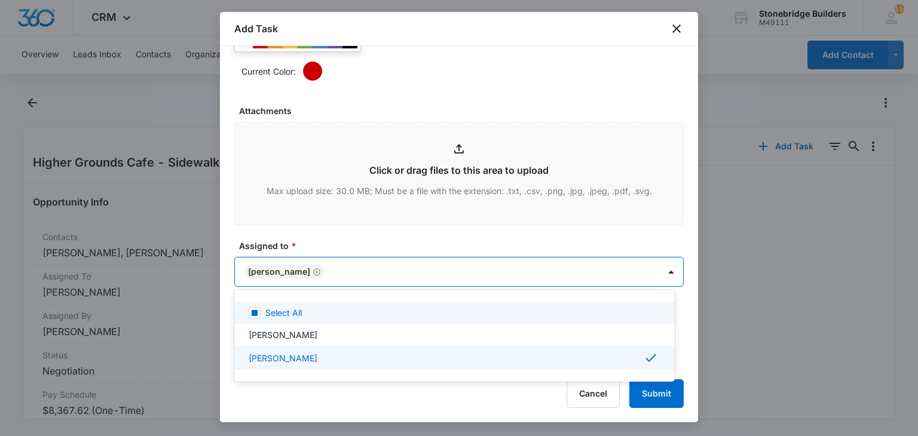
click at [412, 103] on div at bounding box center [459, 218] width 918 height 436
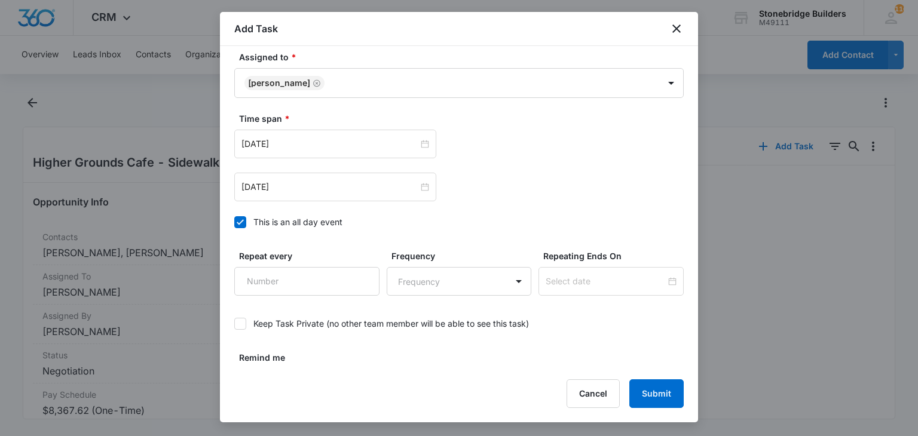
scroll to position [815, 0]
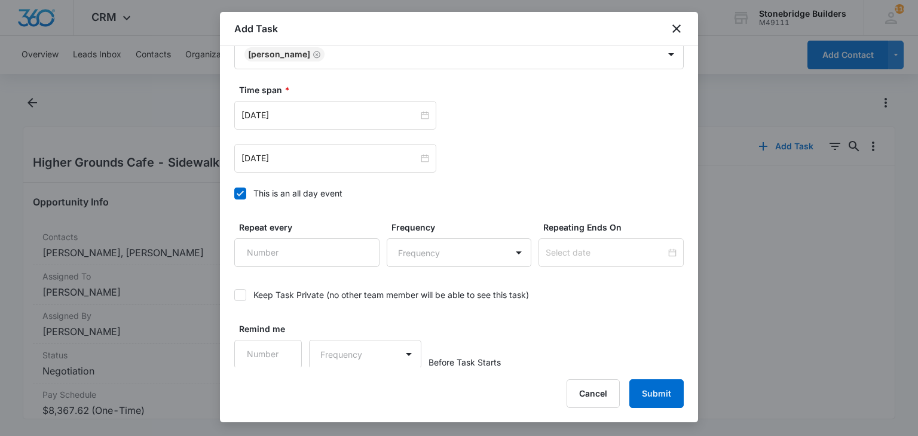
click at [243, 191] on icon at bounding box center [240, 193] width 7 height 5
click at [234, 194] on input "This is an all day event" at bounding box center [234, 194] width 0 height 0
click at [259, 113] on input "[DATE]" at bounding box center [329, 115] width 177 height 13
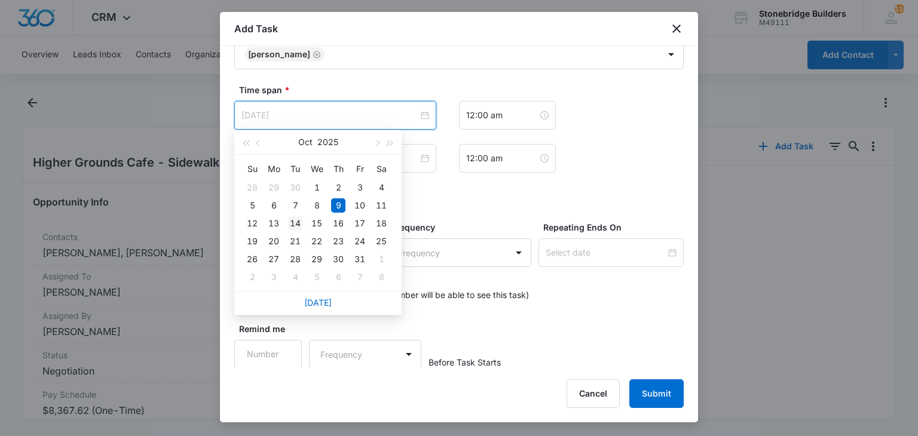
type input "[DATE]"
click at [288, 220] on div "14" at bounding box center [295, 223] width 14 height 14
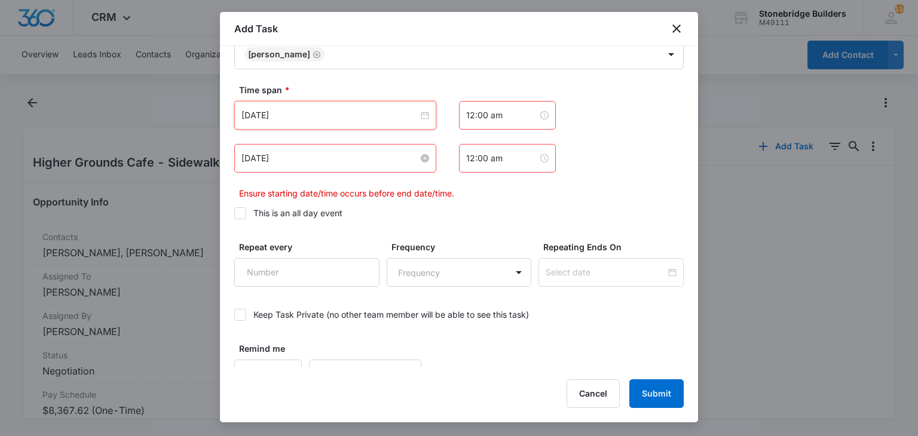
click at [259, 162] on input "[DATE]" at bounding box center [329, 158] width 177 height 13
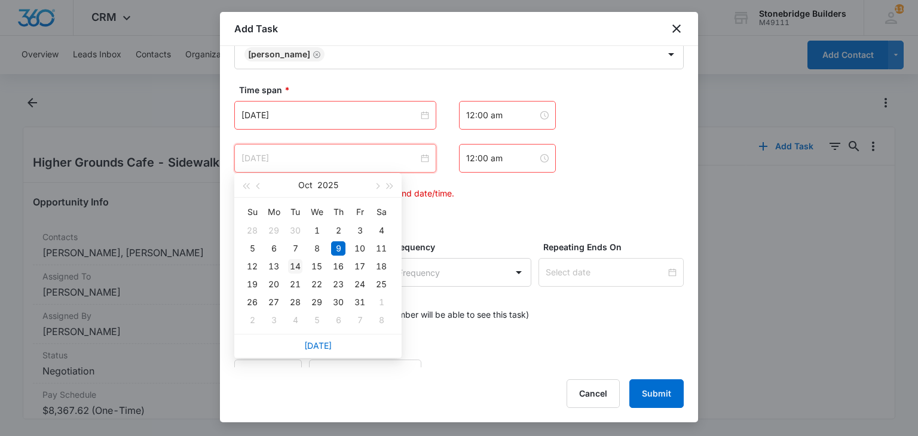
type input "[DATE]"
click at [299, 268] on div "14" at bounding box center [295, 266] width 14 height 14
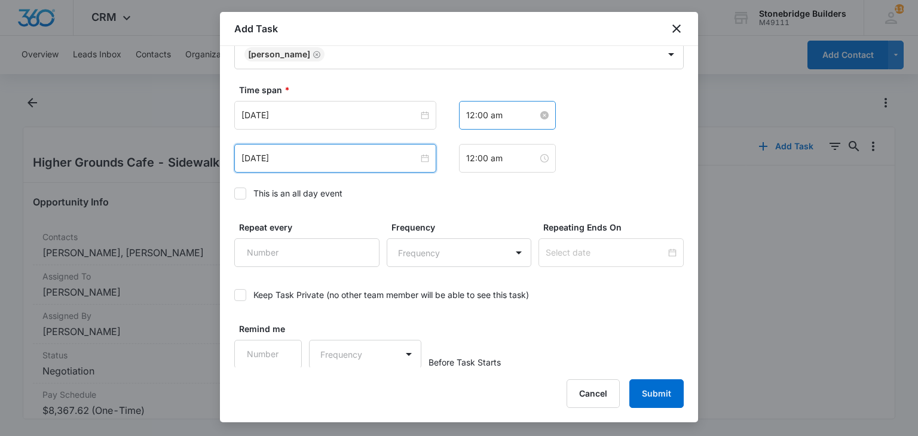
click at [468, 114] on input "12:00 am" at bounding box center [502, 115] width 72 height 13
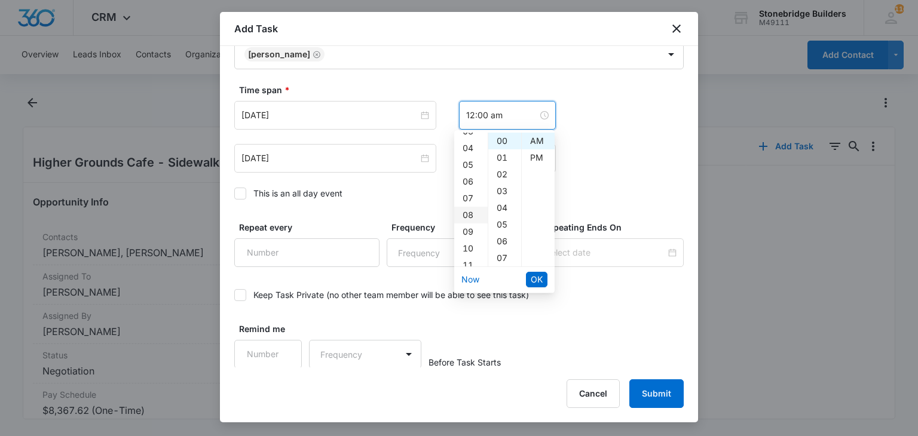
click at [469, 212] on div "08" at bounding box center [470, 215] width 33 height 17
type input "8:00 am"
click at [540, 277] on span "OK" at bounding box center [537, 279] width 12 height 13
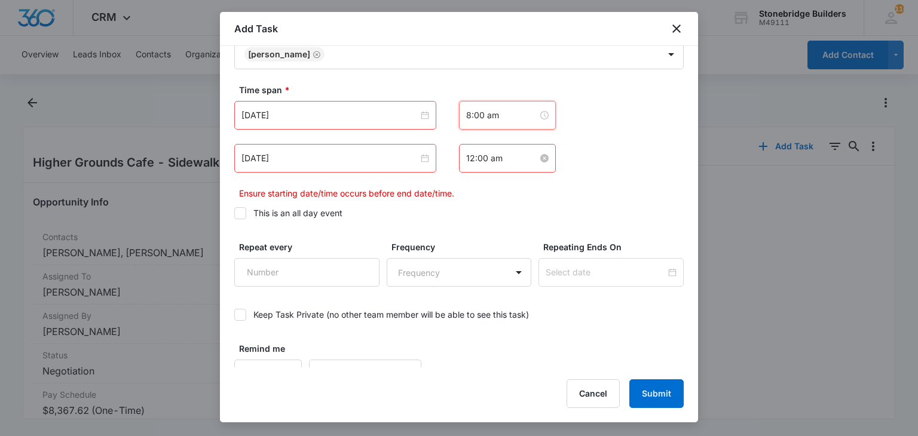
click at [468, 158] on input "12:00 am" at bounding box center [502, 158] width 72 height 13
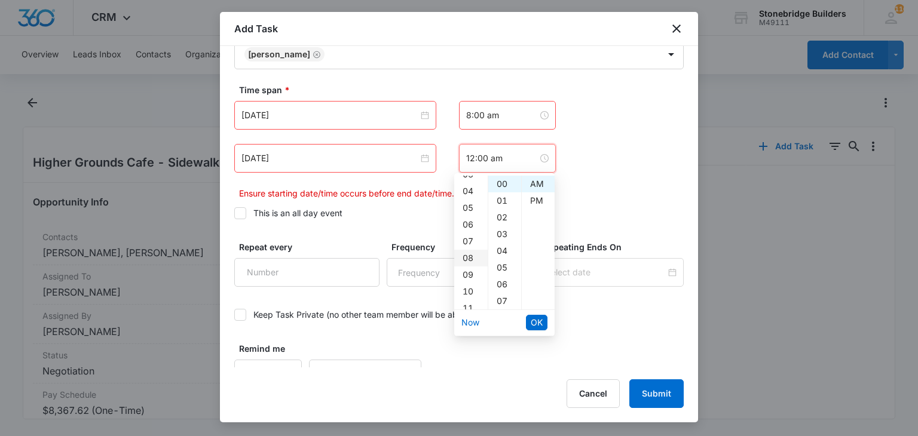
click at [468, 261] on div "08" at bounding box center [470, 258] width 33 height 17
click at [506, 302] on div "07" at bounding box center [504, 301] width 33 height 17
type input "8:07 am"
click at [539, 321] on span "OK" at bounding box center [537, 322] width 12 height 13
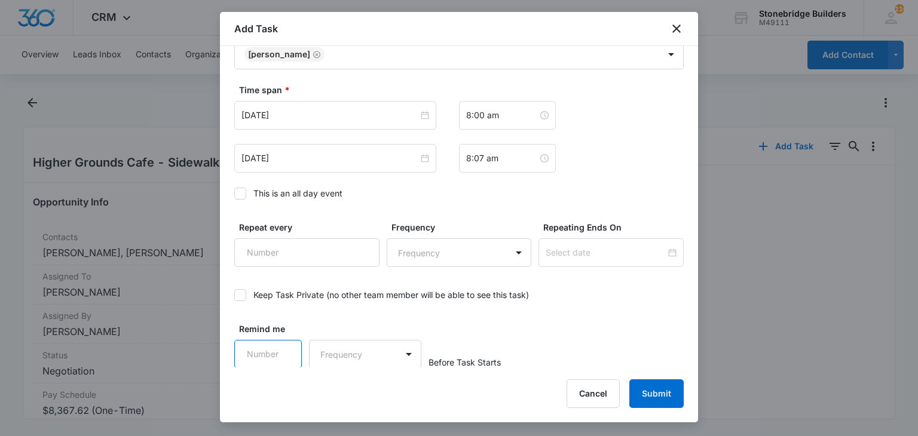
click at [258, 351] on input "Remind me" at bounding box center [268, 354] width 68 height 29
type input "15"
click at [366, 348] on body "CRM Apps Reputation Websites Forms CRM Email Social Content Ads Intelligence Fi…" at bounding box center [459, 218] width 918 height 436
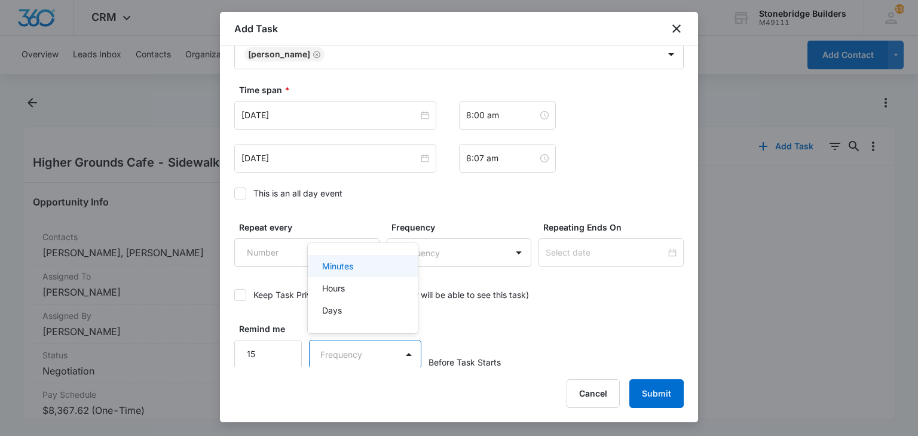
click at [362, 264] on div "Minutes" at bounding box center [361, 266] width 79 height 13
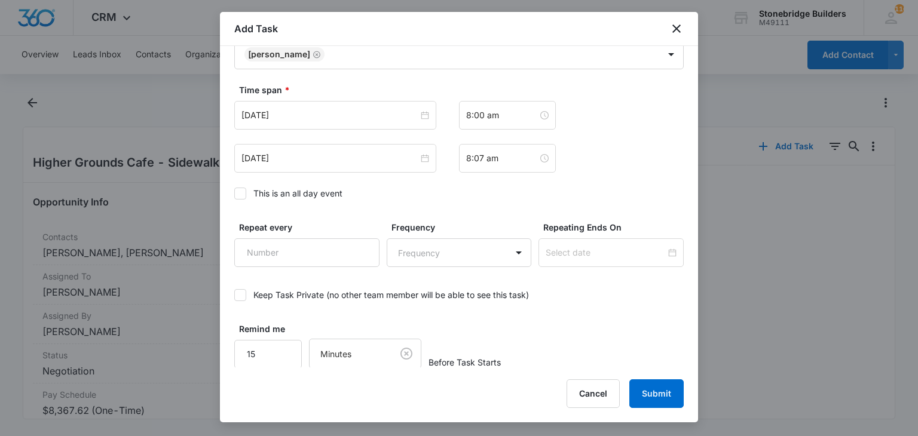
click at [602, 182] on div "Time span * [DATE] [DATE] Su Mo Tu We Th Fr Sa 28 29 30 1 2 3 4 5 6 7 8 9 10 11…" at bounding box center [458, 145] width 449 height 123
click at [672, 392] on button "Submit" at bounding box center [656, 393] width 54 height 29
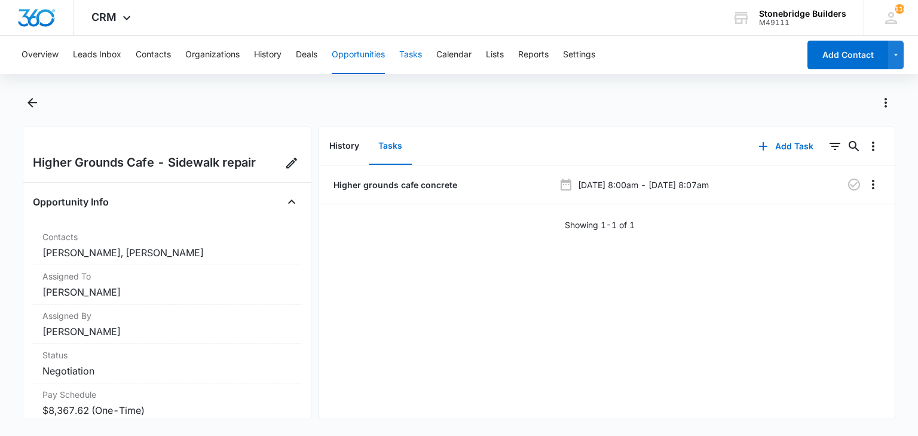
click at [413, 59] on button "Tasks" at bounding box center [410, 55] width 23 height 38
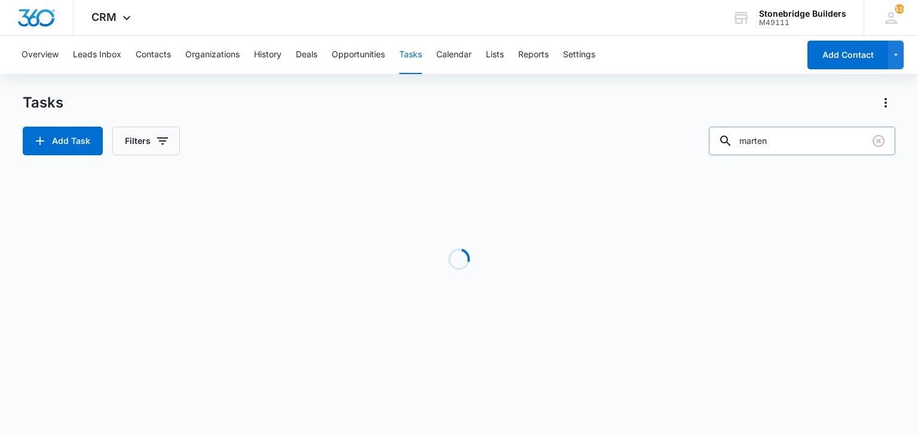
click at [783, 137] on input "marten" at bounding box center [802, 141] width 186 height 29
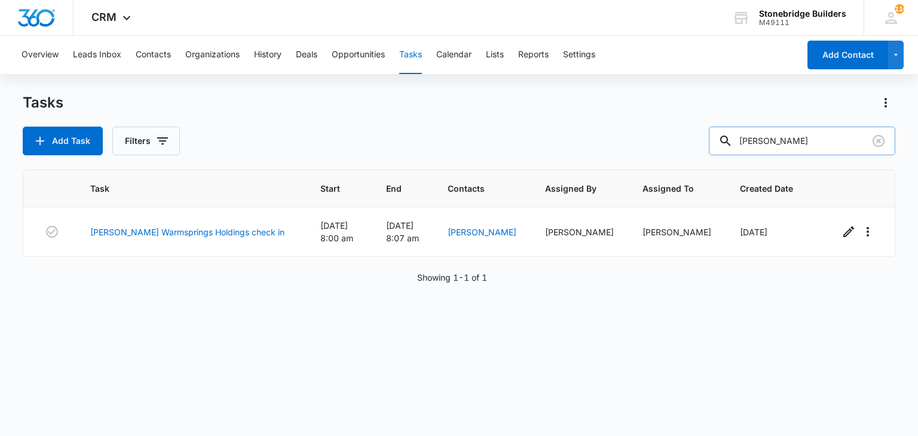
type input "[PERSON_NAME]"
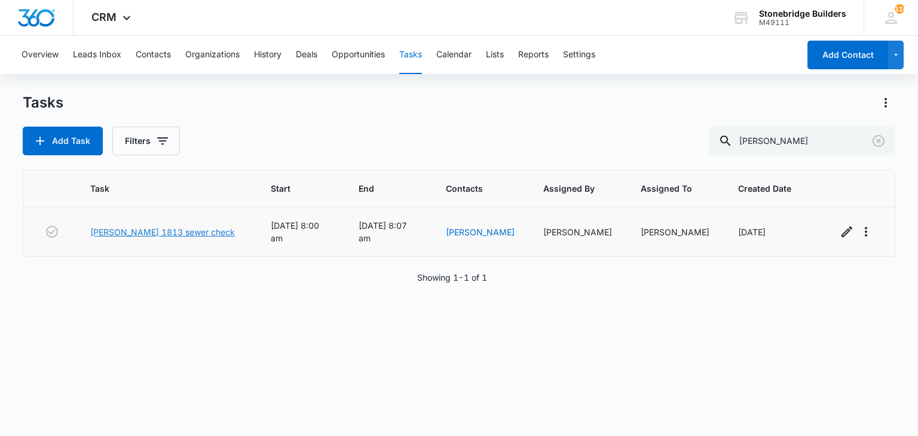
click at [152, 230] on link "[PERSON_NAME] 1813 sewer check" at bounding box center [162, 232] width 145 height 13
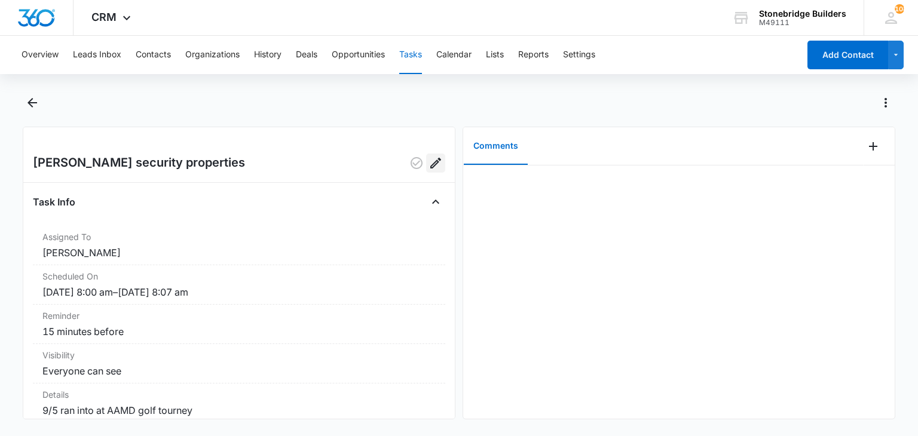
click at [430, 163] on icon "Edit" at bounding box center [435, 163] width 11 height 11
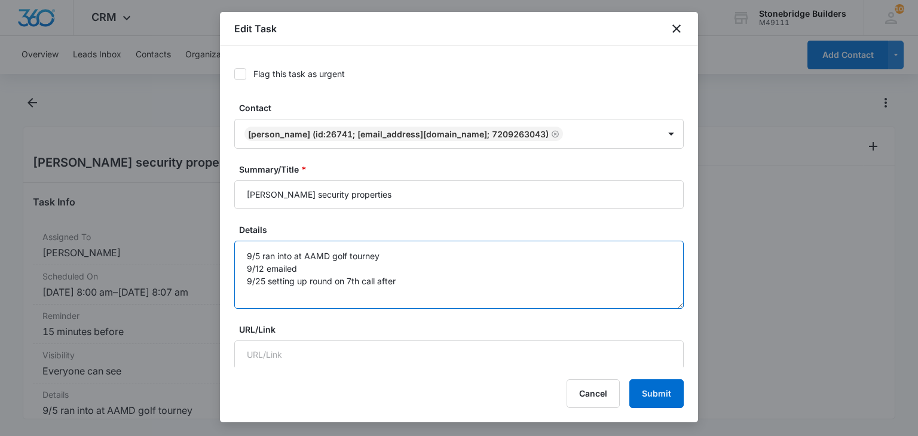
click at [402, 279] on textarea "9/5 ran into at AAMD golf tourney 9/12 emailed 9/25 setting up round on 7th cal…" at bounding box center [458, 275] width 449 height 68
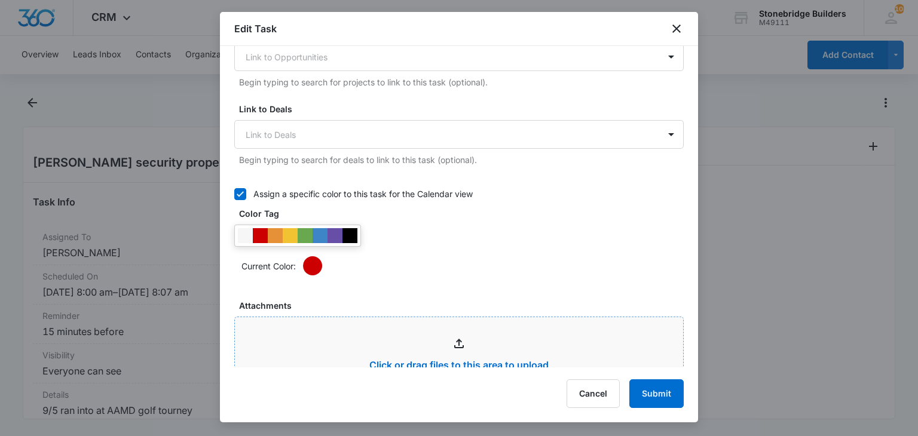
scroll to position [657, 0]
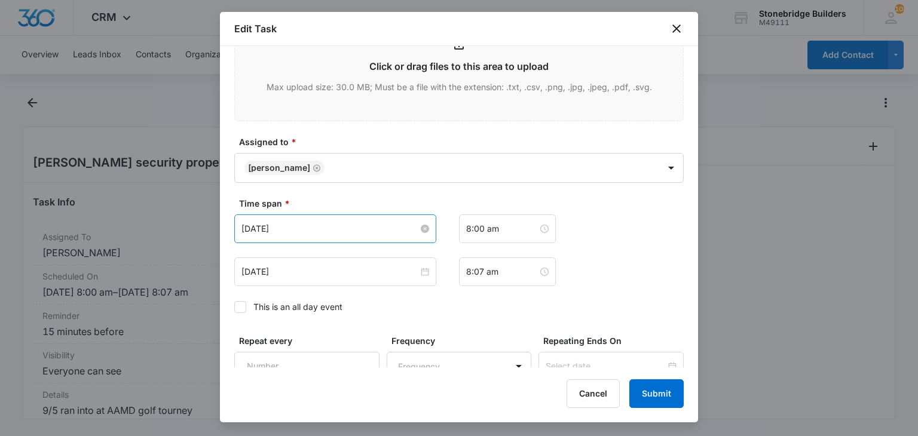
type textarea "9/5 ran into at AAMD golf tourney 9/12 emailed 9/25 setting up round on 7th cal…"
click at [261, 229] on input "Oct 9, 2025" at bounding box center [329, 228] width 177 height 13
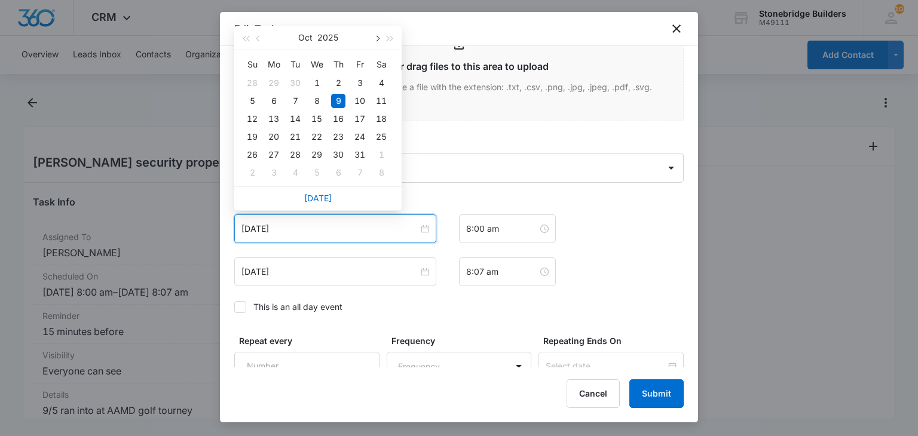
click at [378, 41] on button "button" at bounding box center [376, 38] width 13 height 24
type input "Nov 20, 2025"
click at [335, 134] on div "20" at bounding box center [338, 137] width 14 height 14
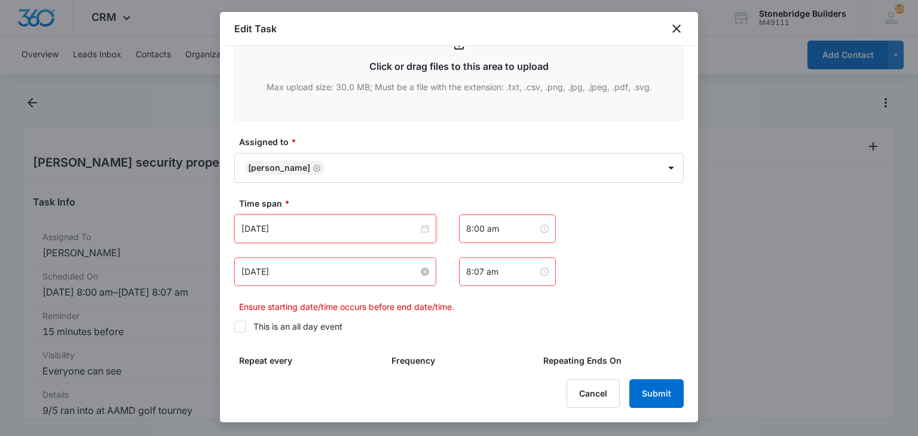
click at [261, 265] on input "Oct 9, 2025" at bounding box center [329, 271] width 177 height 13
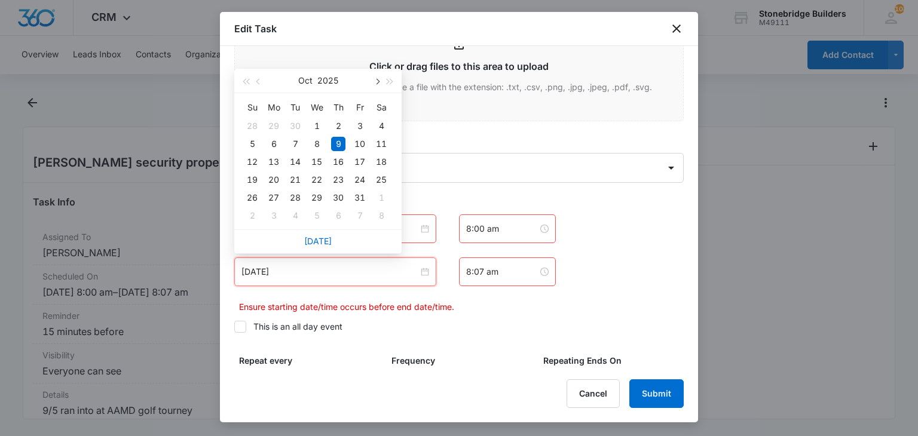
click at [378, 79] on button "button" at bounding box center [376, 81] width 13 height 24
type input "Nov 20, 2025"
click at [337, 179] on div "20" at bounding box center [338, 180] width 14 height 14
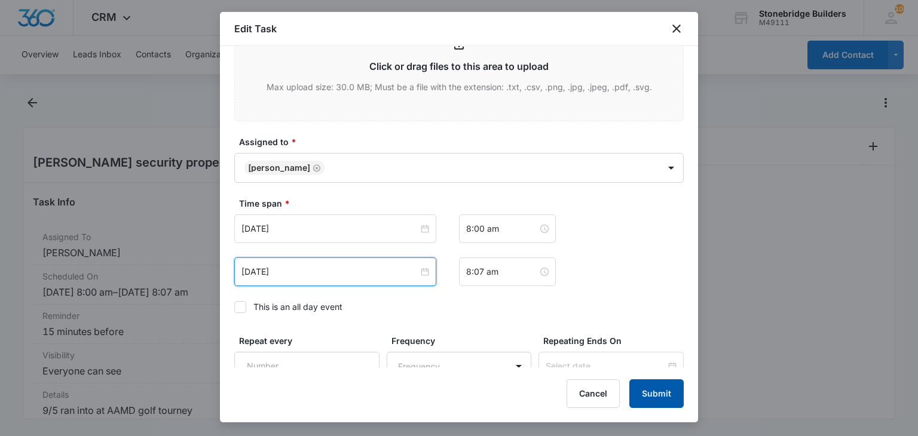
click at [655, 384] on button "Submit" at bounding box center [656, 393] width 54 height 29
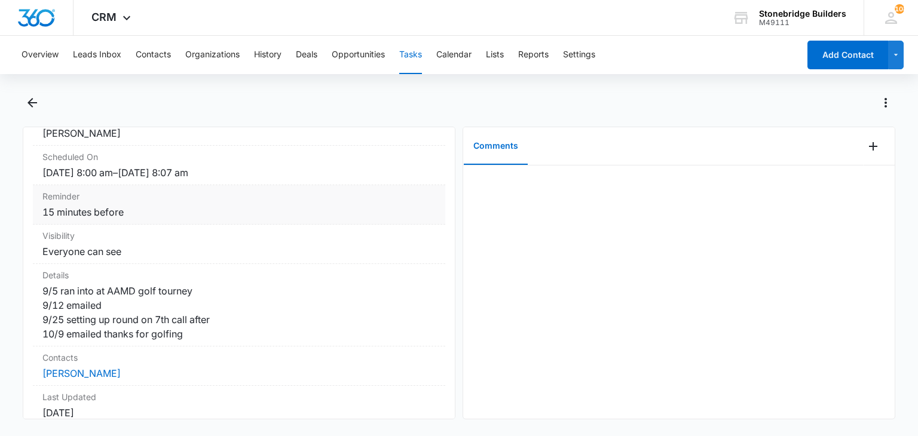
scroll to position [0, 0]
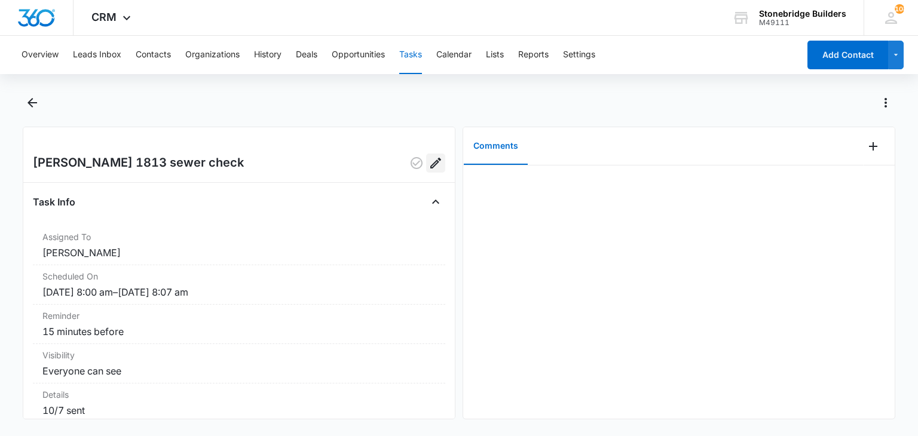
click at [430, 169] on icon "Edit" at bounding box center [435, 163] width 14 height 14
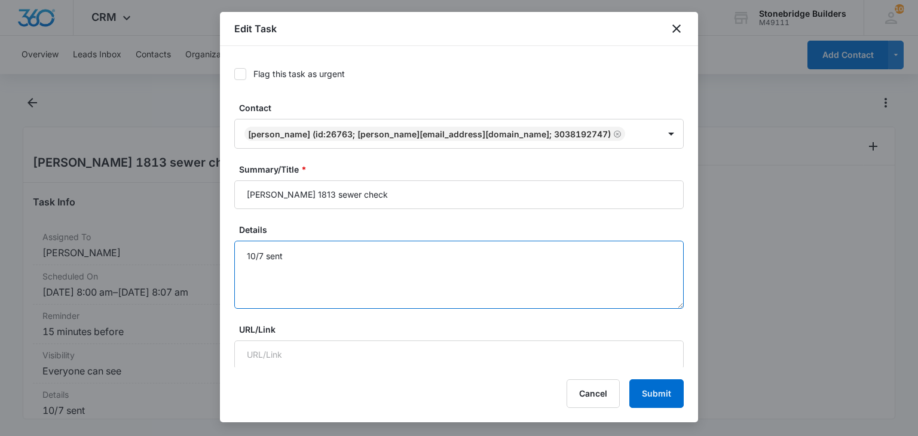
click at [299, 253] on textarea "10/7 sent" at bounding box center [458, 275] width 449 height 68
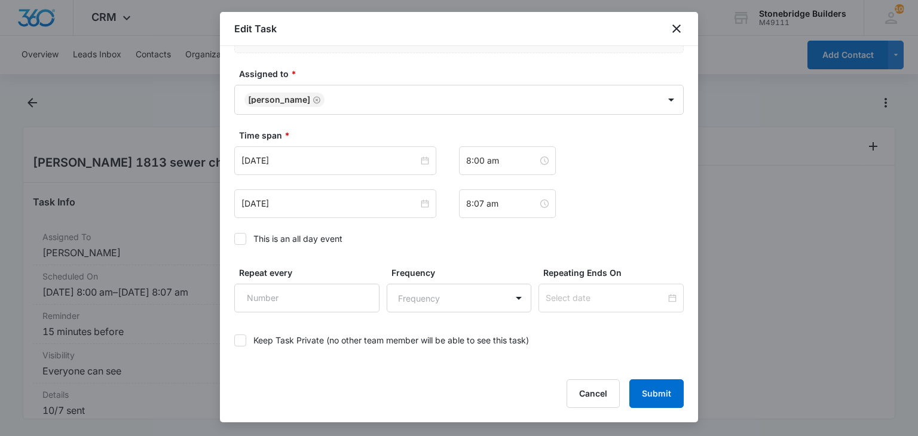
scroll to position [772, 0]
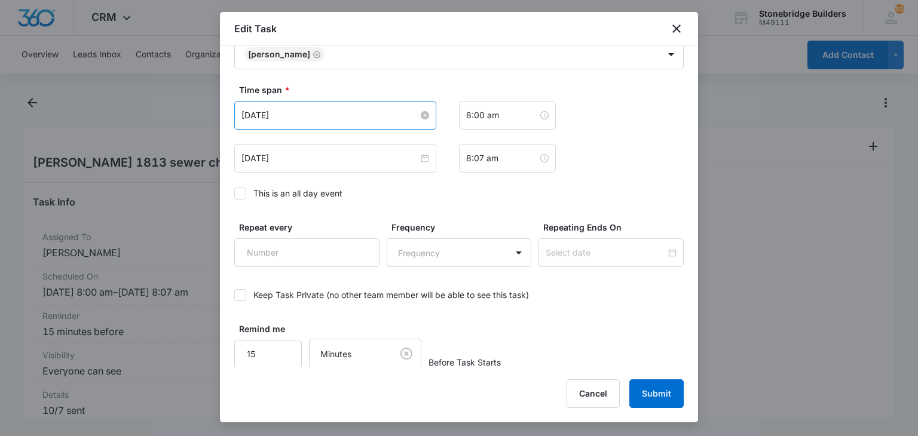
type textarea "10/7 sent 10/9 talked - owner no decision says clay pipe is okay to be broken"
click at [262, 112] on input "Oct 8, 2025" at bounding box center [329, 115] width 177 height 13
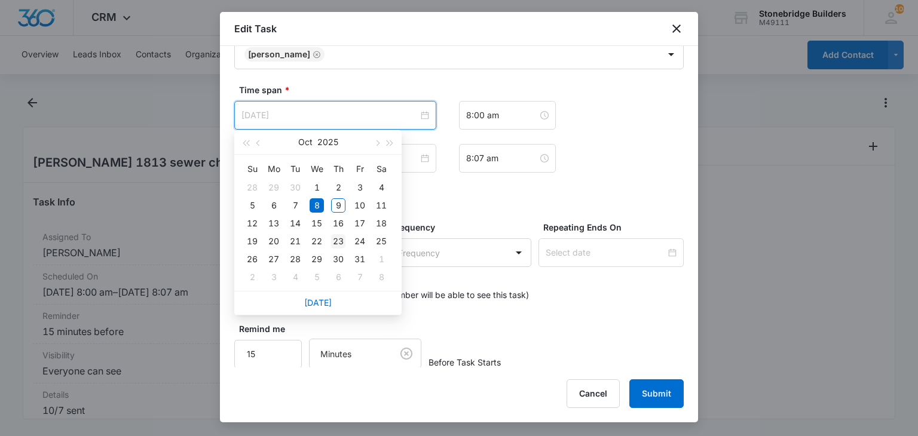
type input "[DATE]"
click at [338, 237] on div "23" at bounding box center [338, 241] width 14 height 14
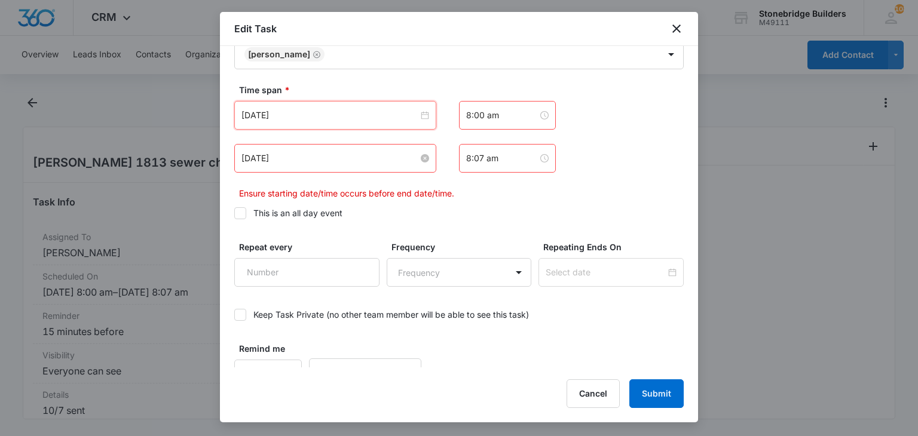
click at [263, 155] on input "Oct 8, 2025" at bounding box center [329, 158] width 177 height 13
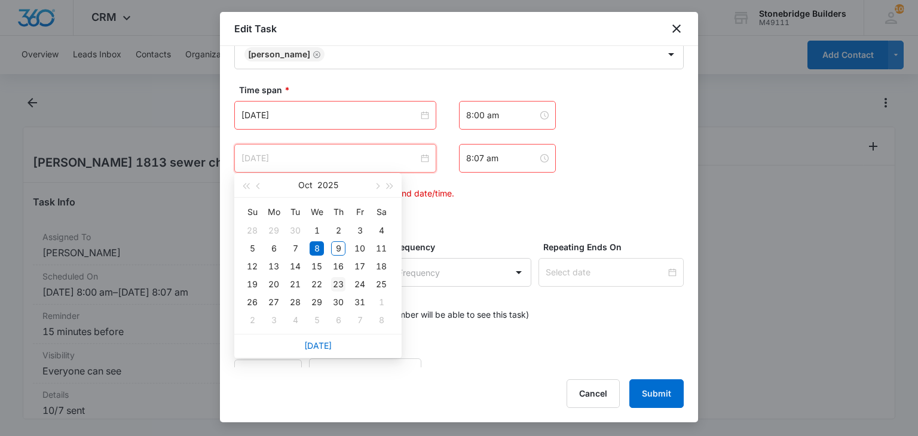
type input "[DATE]"
click at [341, 283] on div "23" at bounding box center [338, 284] width 14 height 14
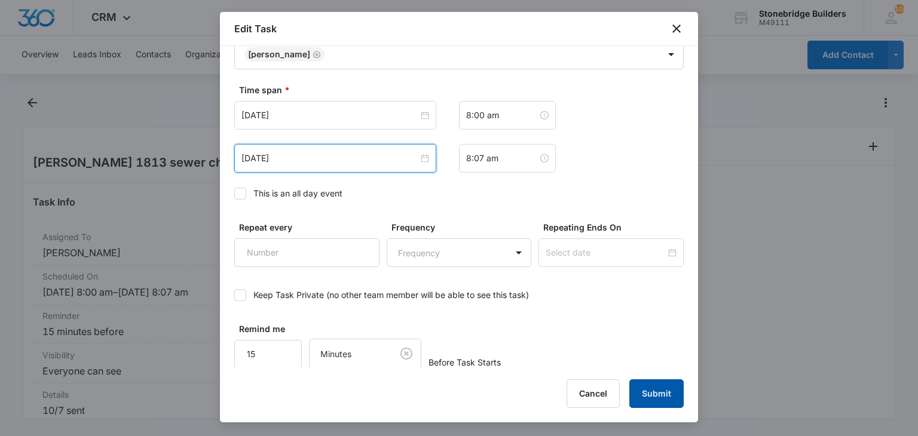
click at [645, 383] on button "Submit" at bounding box center [656, 393] width 54 height 29
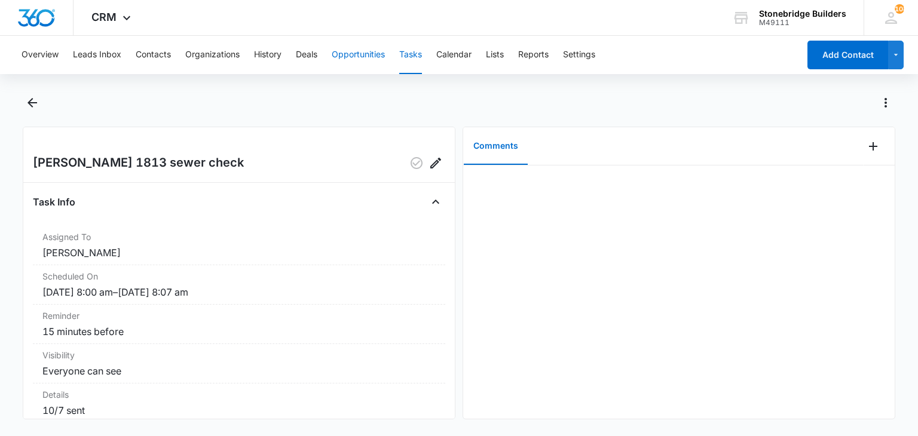
click at [351, 53] on button "Opportunities" at bounding box center [358, 55] width 53 height 38
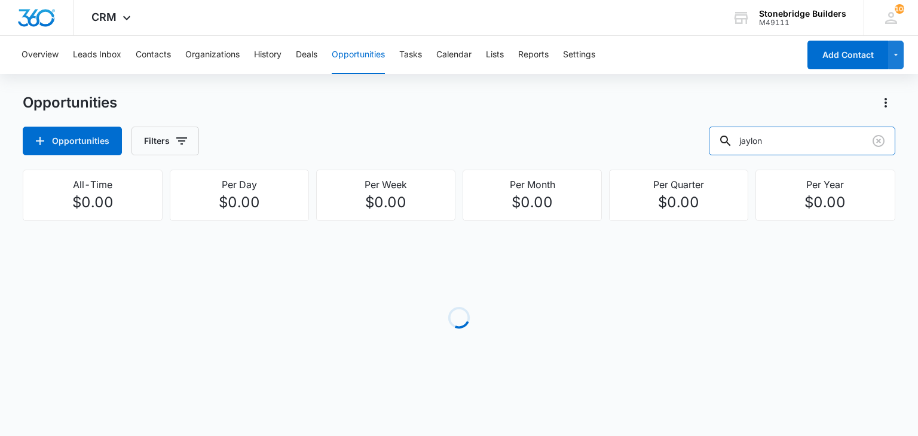
drag, startPoint x: 789, startPoint y: 144, endPoint x: 688, endPoint y: 128, distance: 101.6
click at [688, 128] on div "Opportunities Filters jaylon" at bounding box center [459, 141] width 872 height 29
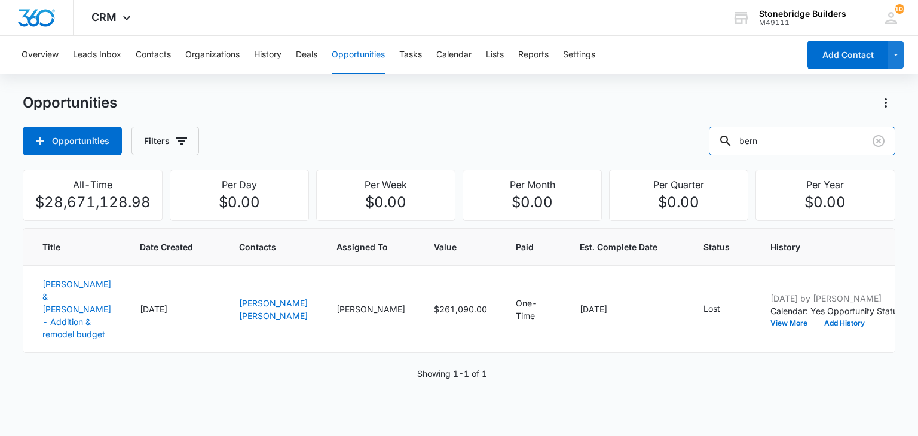
type input "bern"
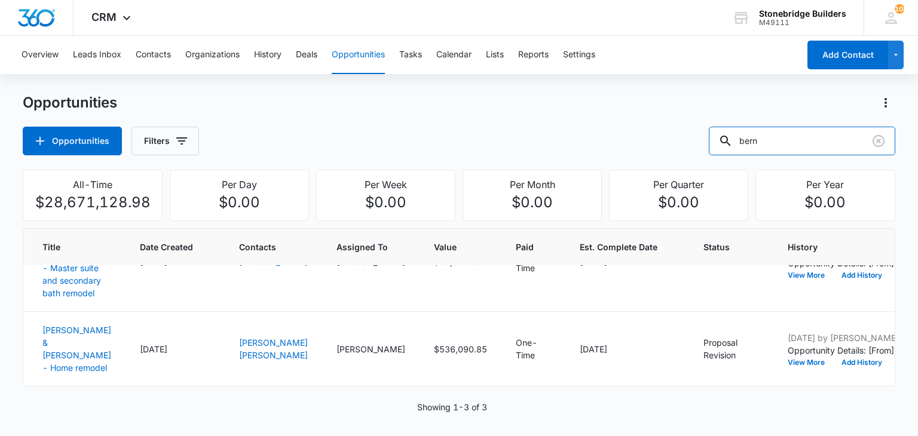
scroll to position [187, 0]
click at [66, 325] on link "Bernhart, John & Leslie - Home remodel" at bounding box center [76, 349] width 69 height 48
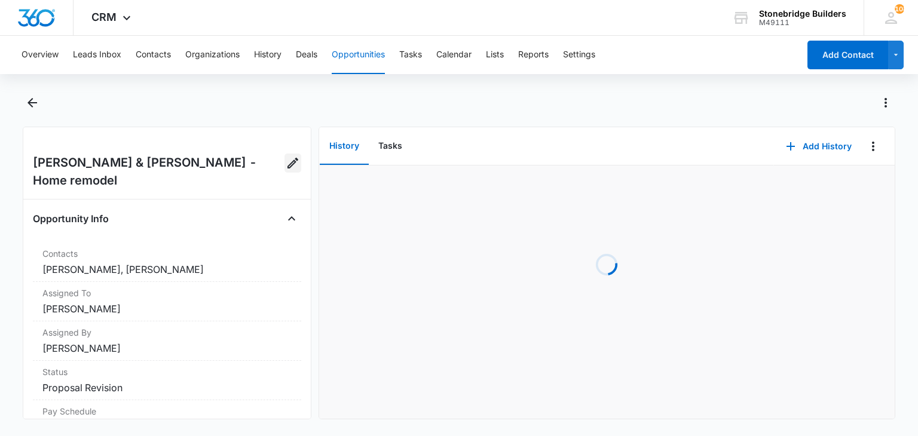
click at [286, 168] on icon "Edit Opportunity" at bounding box center [293, 163] width 14 height 14
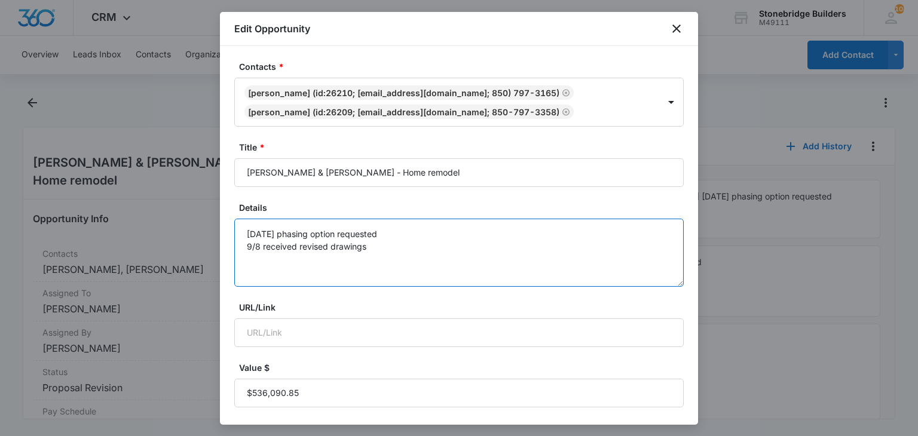
click at [397, 249] on textarea "7.17.25 phasing option requested 9/8 received revised drawings" at bounding box center [458, 253] width 449 height 68
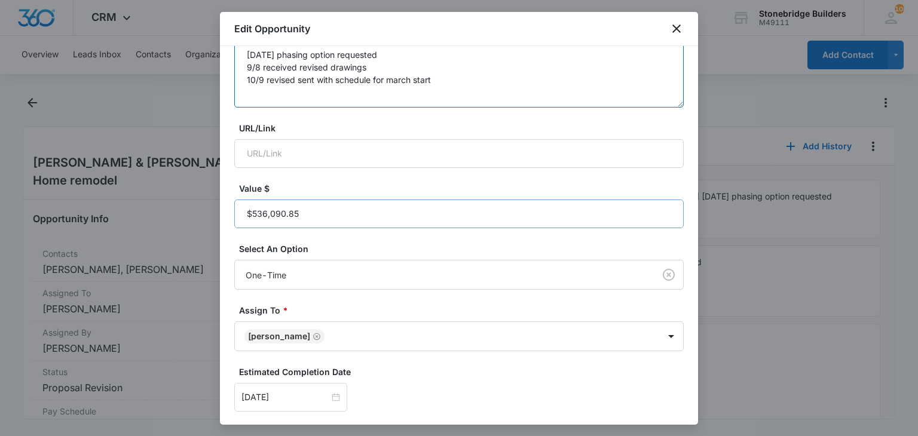
type textarea "7.17.25 phasing option requested 9/8 received revised drawings 10/9 revised sen…"
click at [319, 212] on input "Value $" at bounding box center [458, 214] width 449 height 29
paste input "$549,736.03"
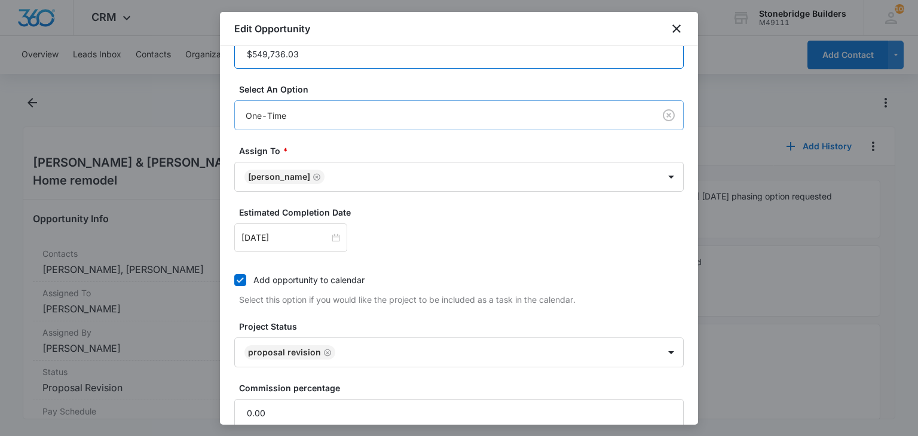
scroll to position [359, 0]
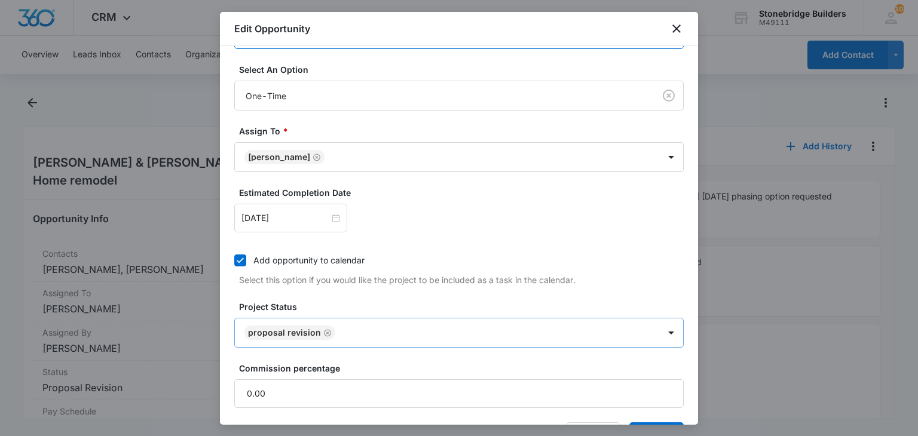
click at [326, 332] on icon "Remove Proposal Revision" at bounding box center [327, 333] width 8 height 9
type input "$549,736.03"
click at [326, 332] on body "CRM Apps Reputation Websites Forms CRM Email Social Content Ads Intelligence Fi…" at bounding box center [459, 218] width 918 height 436
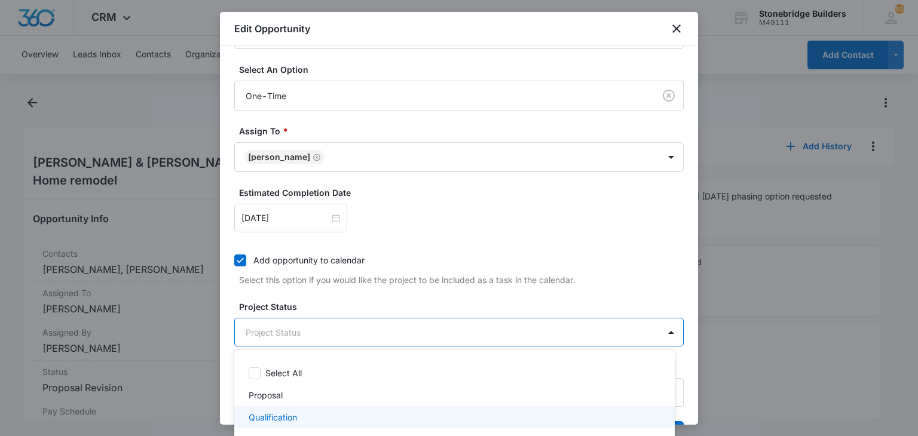
scroll to position [167, 0]
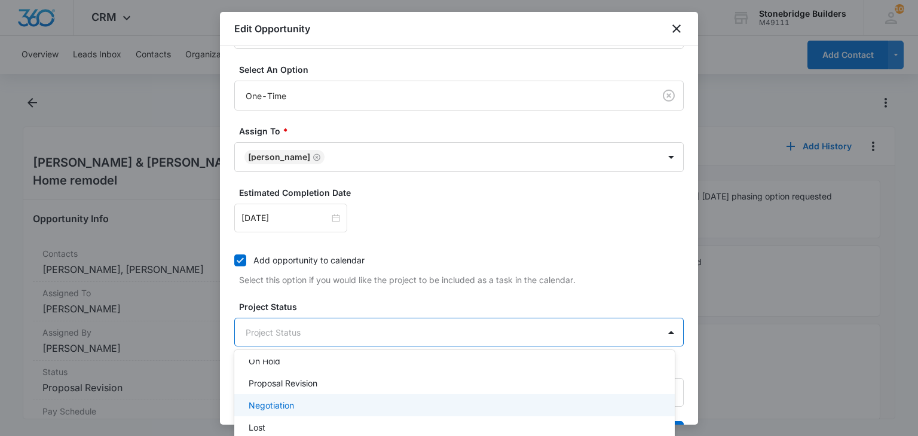
drag, startPoint x: 290, startPoint y: 404, endPoint x: 304, endPoint y: 384, distance: 24.2
click at [291, 404] on p "Negotiation" at bounding box center [271, 405] width 45 height 13
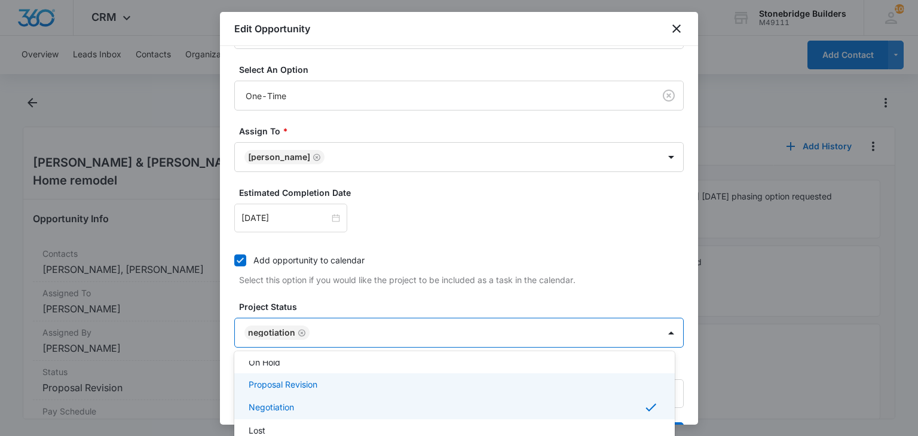
click at [343, 298] on div at bounding box center [459, 218] width 918 height 436
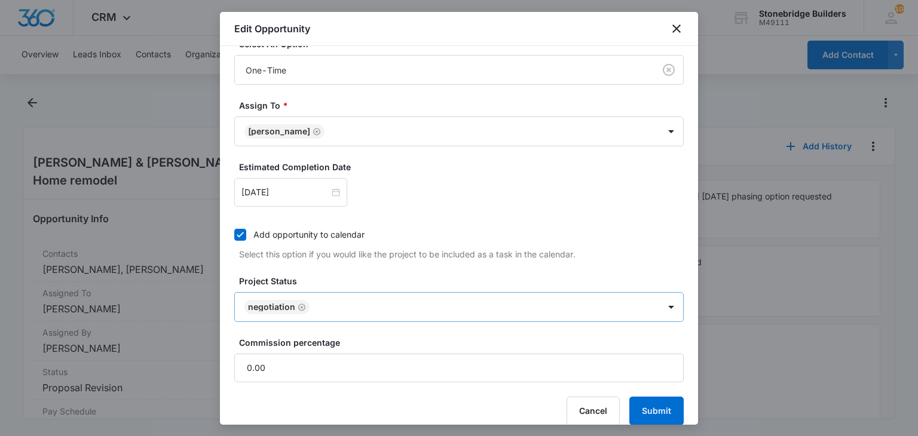
scroll to position [398, 0]
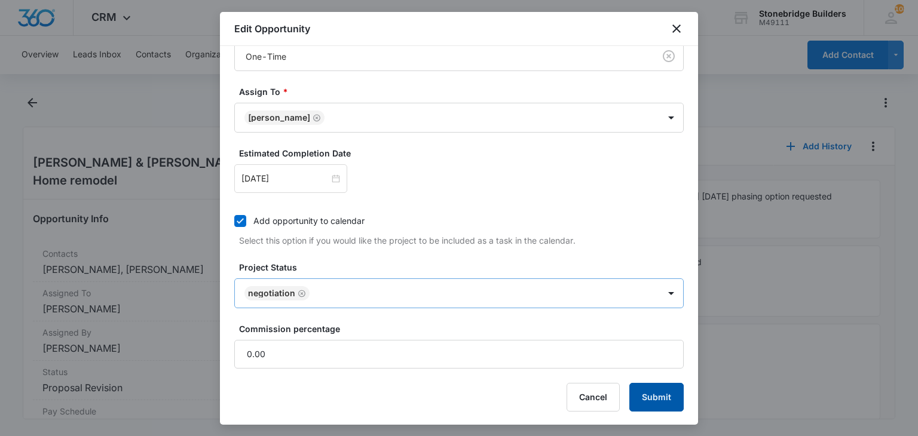
click at [629, 384] on button "Submit" at bounding box center [656, 397] width 54 height 29
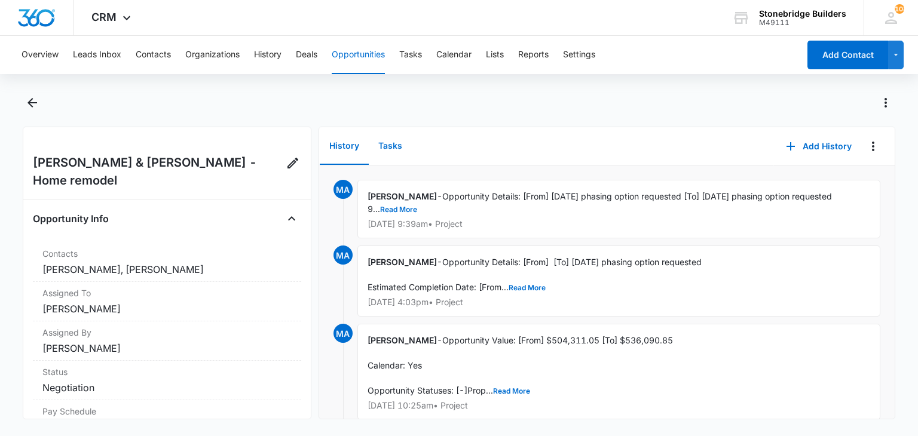
click at [380, 149] on button "Tasks" at bounding box center [390, 146] width 43 height 37
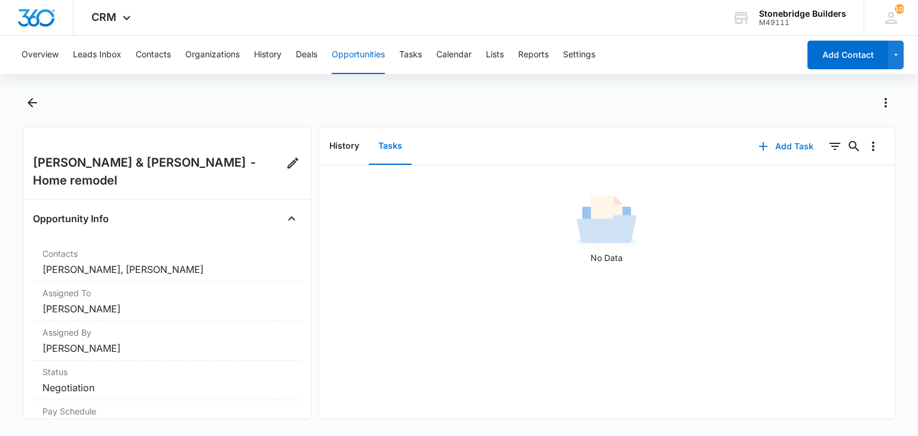
click at [770, 151] on button "Add Task" at bounding box center [785, 146] width 79 height 29
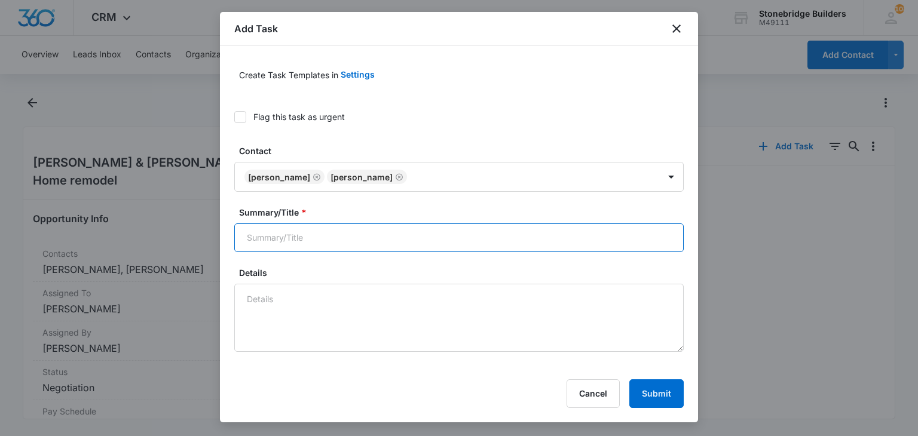
click at [330, 247] on input "Summary/Title *" at bounding box center [458, 237] width 449 height 29
type input "Bernhart home remodel check"
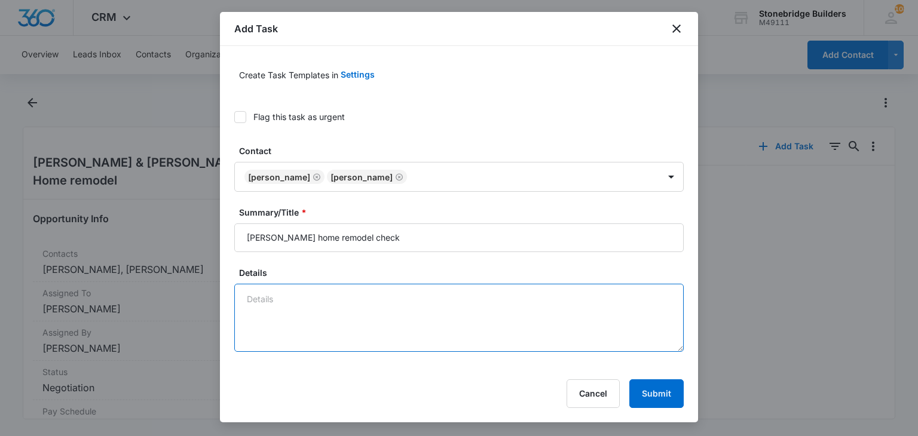
click at [324, 314] on textarea "Details" at bounding box center [458, 318] width 449 height 68
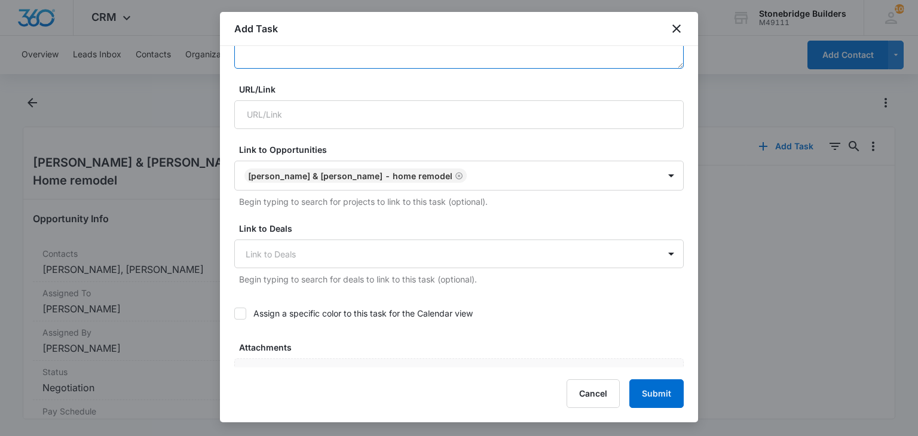
scroll to position [359, 0]
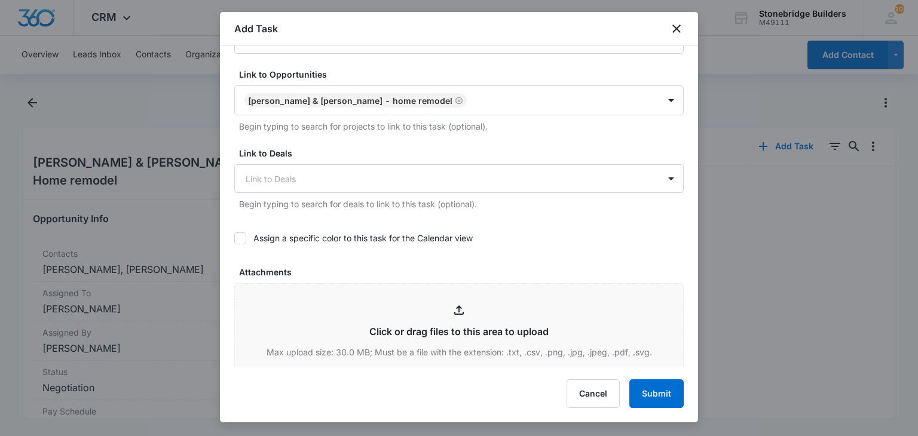
type textarea "10/9 sent"
click at [243, 237] on icon at bounding box center [240, 238] width 11 height 11
click at [234, 238] on input "Assign a specific color to this task for the Calendar view" at bounding box center [234, 238] width 0 height 0
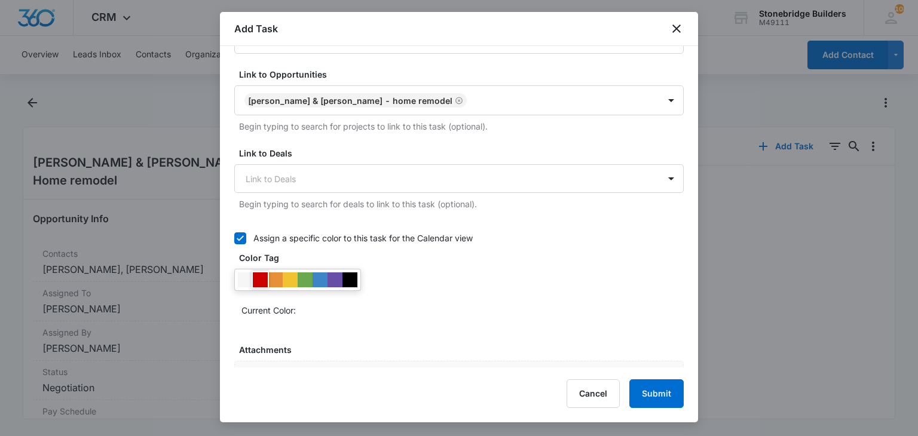
click at [262, 274] on div at bounding box center [260, 279] width 15 height 15
click at [458, 252] on label "Color Tag" at bounding box center [463, 258] width 449 height 13
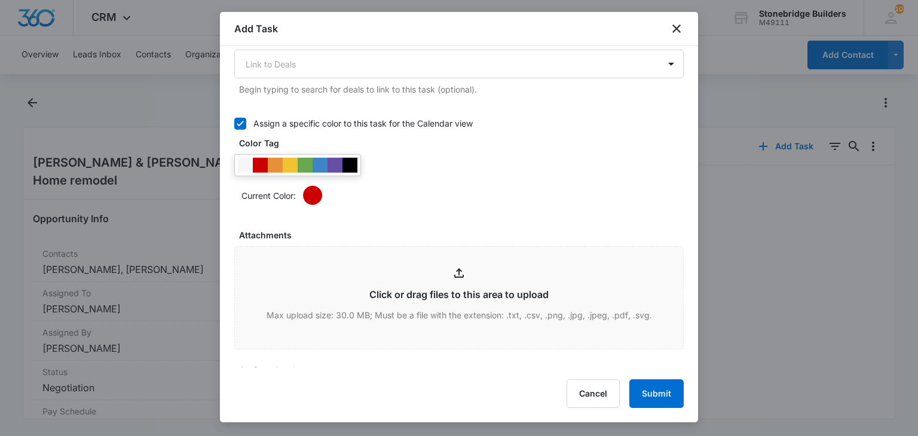
scroll to position [598, 0]
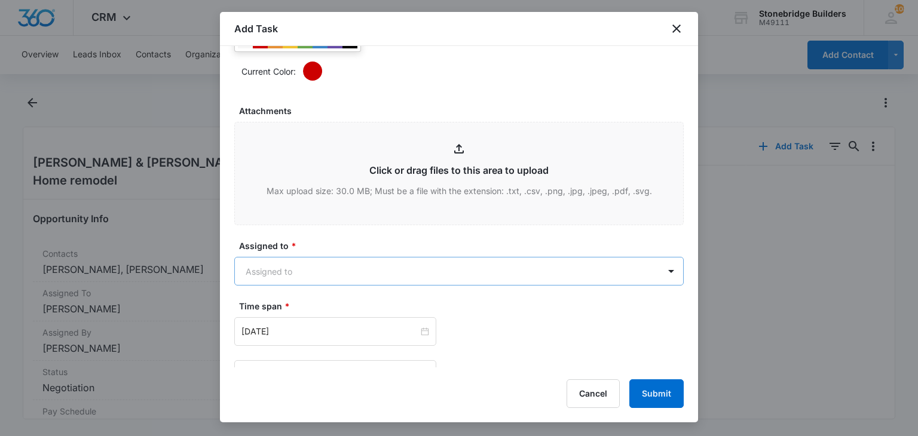
click at [295, 270] on body "CRM Apps Reputation Websites Forms CRM Email Social Content Ads Intelligence Fi…" at bounding box center [459, 218] width 918 height 436
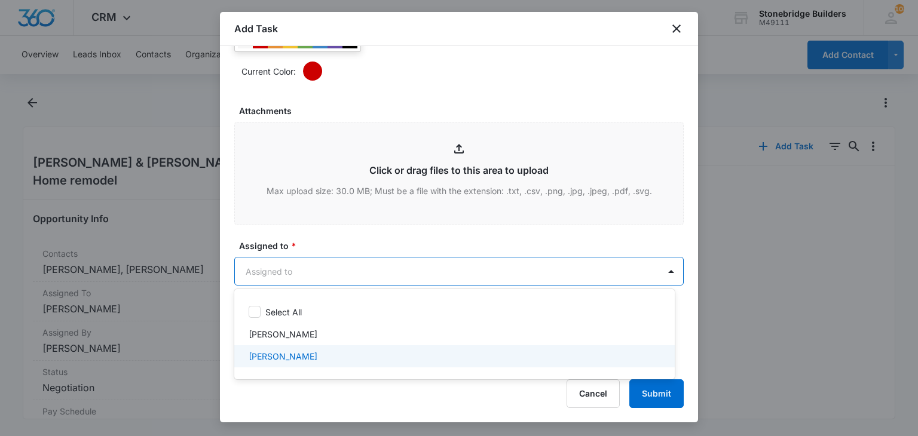
click at [299, 350] on p "[PERSON_NAME]" at bounding box center [283, 356] width 69 height 13
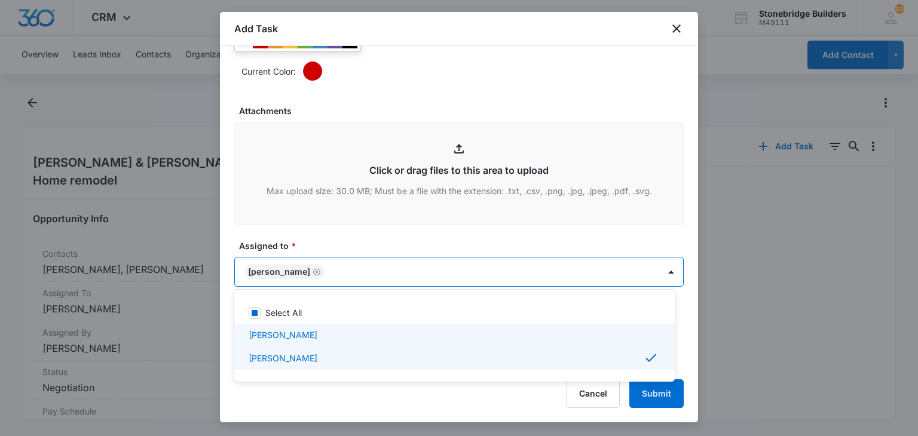
click at [338, 209] on div at bounding box center [459, 218] width 918 height 436
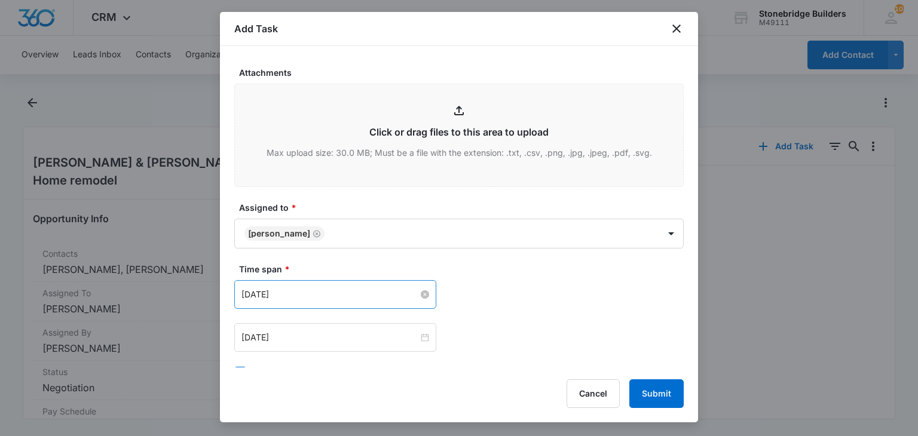
scroll to position [777, 0]
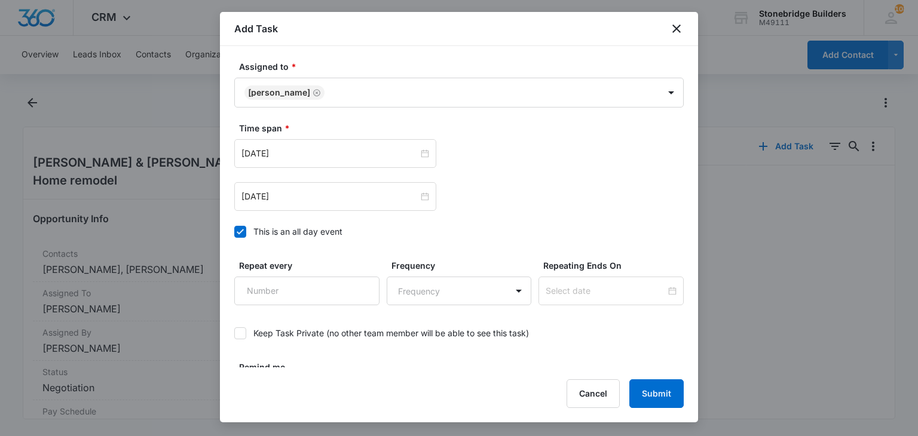
click at [244, 228] on icon at bounding box center [240, 231] width 11 height 11
click at [234, 232] on input "This is an all day event" at bounding box center [234, 232] width 0 height 0
click at [265, 155] on input "[DATE]" at bounding box center [329, 153] width 177 height 13
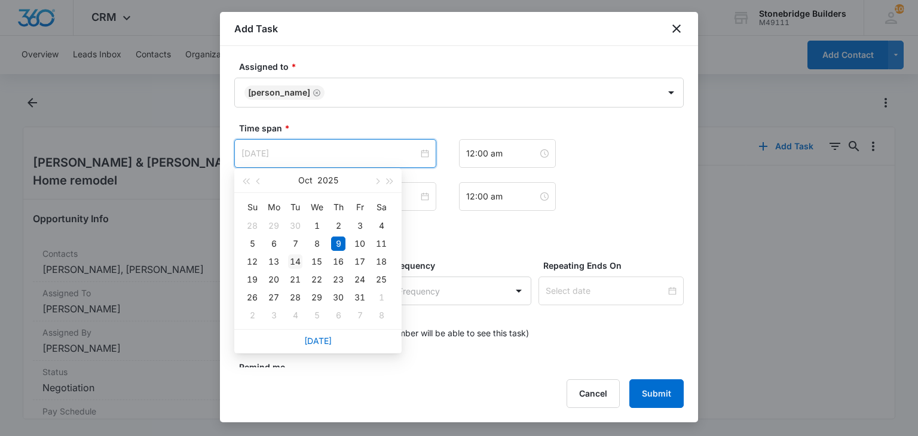
type input "[DATE]"
click at [301, 260] on div "14" at bounding box center [295, 262] width 14 height 14
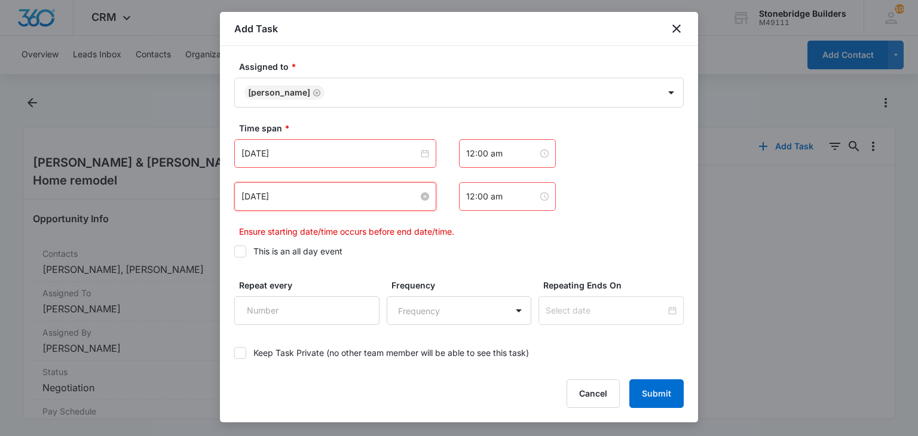
click at [268, 199] on input "[DATE]" at bounding box center [329, 196] width 177 height 13
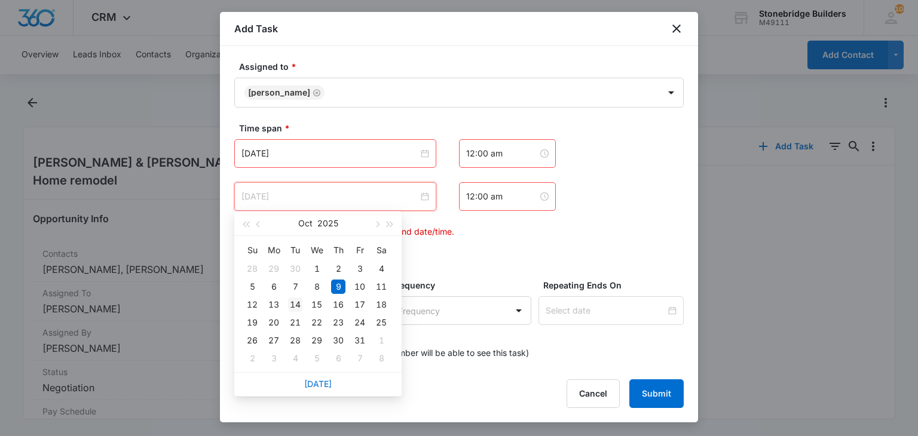
type input "[DATE]"
click at [294, 303] on div "14" at bounding box center [295, 305] width 14 height 14
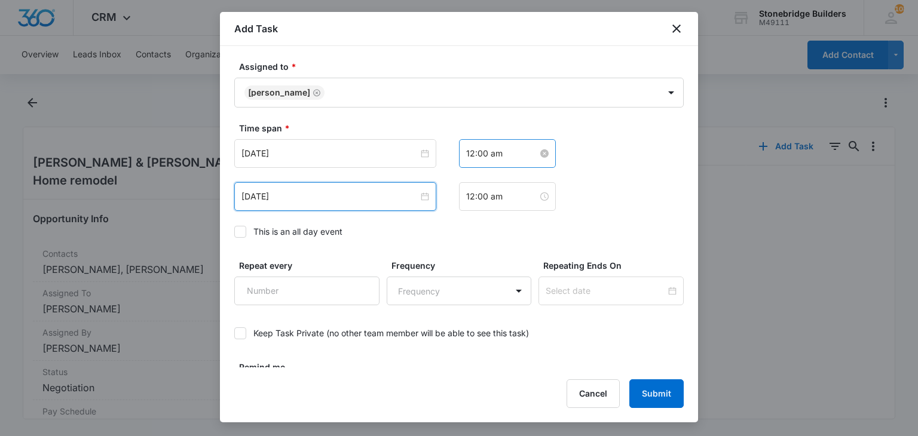
click at [468, 149] on input "12:00 am" at bounding box center [502, 153] width 72 height 13
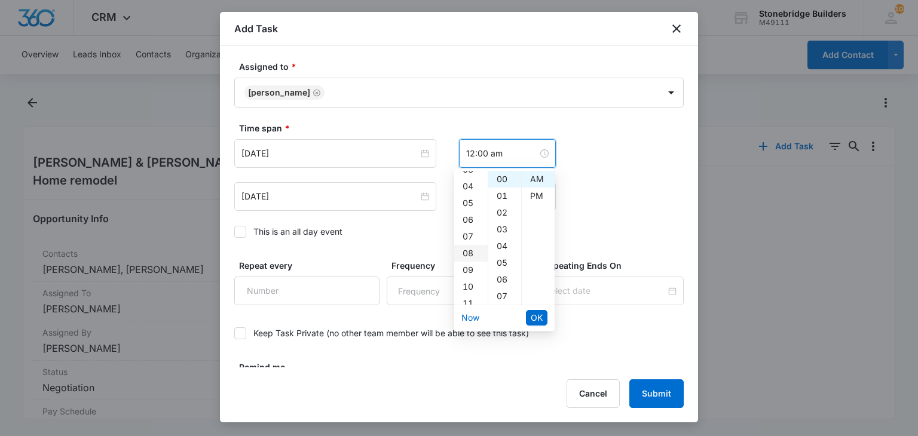
click at [470, 252] on div "08" at bounding box center [470, 253] width 33 height 17
type input "8:00 am"
click at [533, 316] on span "OK" at bounding box center [537, 317] width 12 height 13
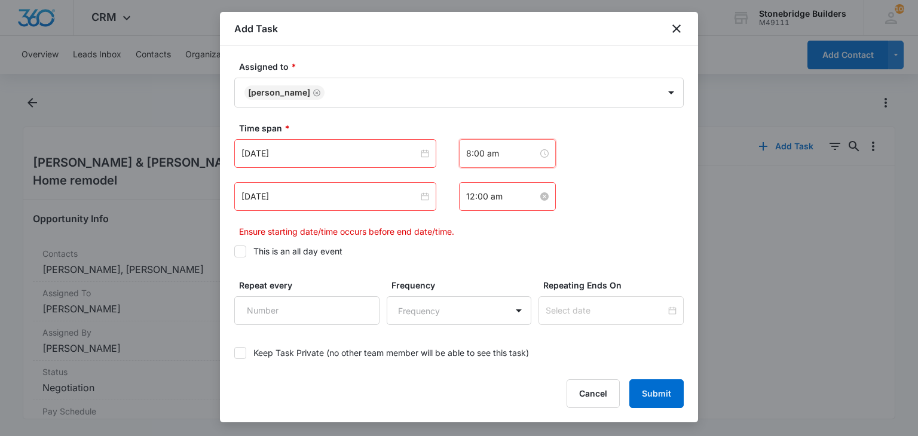
click at [466, 197] on input "12:00 am" at bounding box center [502, 196] width 72 height 13
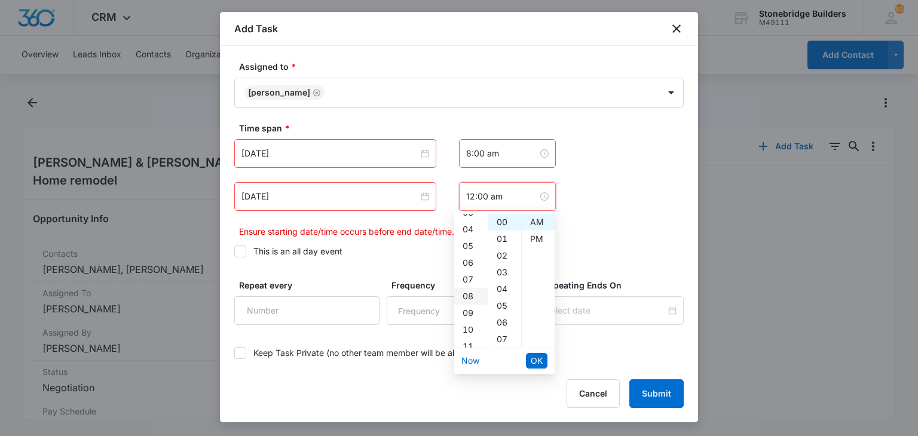
click at [468, 297] on div "08" at bounding box center [470, 296] width 33 height 17
click at [497, 340] on div "07" at bounding box center [504, 339] width 33 height 17
type input "8:07 am"
click at [540, 359] on span "OK" at bounding box center [537, 360] width 12 height 13
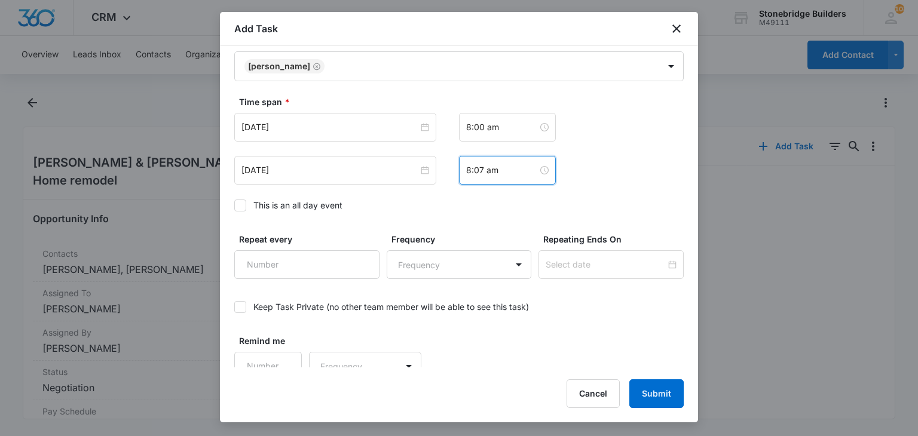
scroll to position [815, 0]
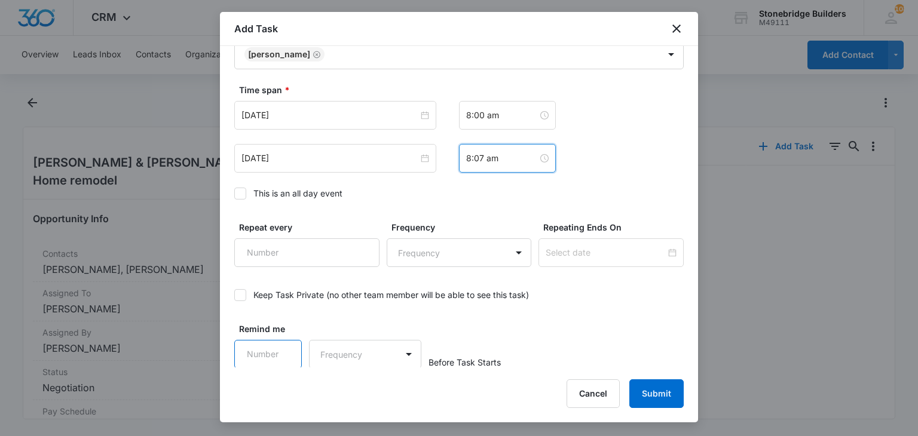
click at [256, 350] on input "Remind me" at bounding box center [268, 354] width 68 height 29
type input "15"
click at [366, 354] on body "CRM Apps Reputation Websites Forms CRM Email Social Content Ads Intelligence Fi…" at bounding box center [459, 218] width 918 height 436
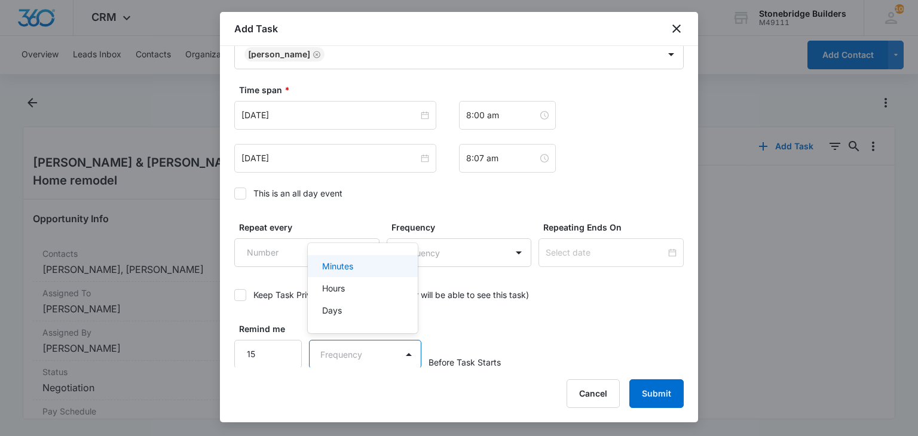
click at [351, 272] on p "Minutes" at bounding box center [337, 266] width 31 height 13
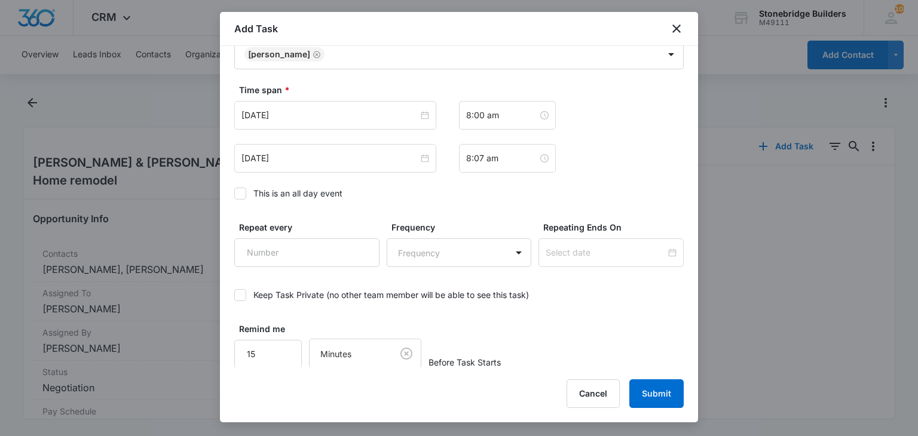
click at [659, 378] on div "Add Task Create Task Templates in Settings Flag this task as urgent Contact Joh…" at bounding box center [459, 217] width 478 height 411
click at [658, 382] on button "Submit" at bounding box center [656, 393] width 54 height 29
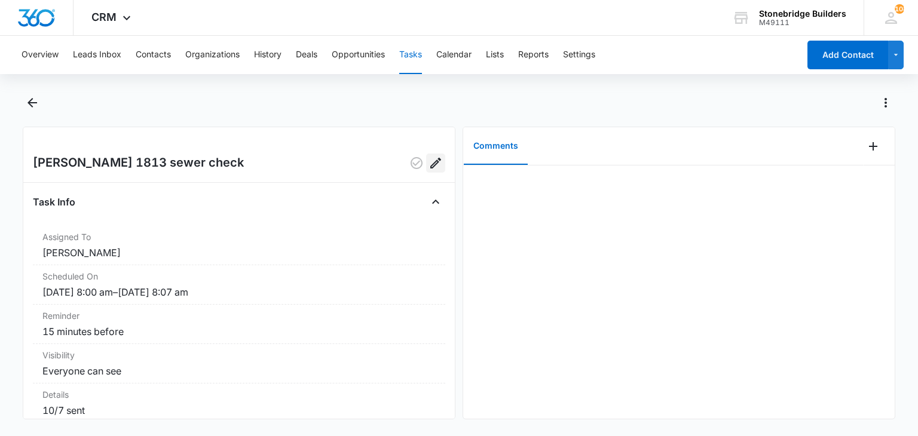
click at [430, 161] on icon "Edit" at bounding box center [435, 163] width 11 height 11
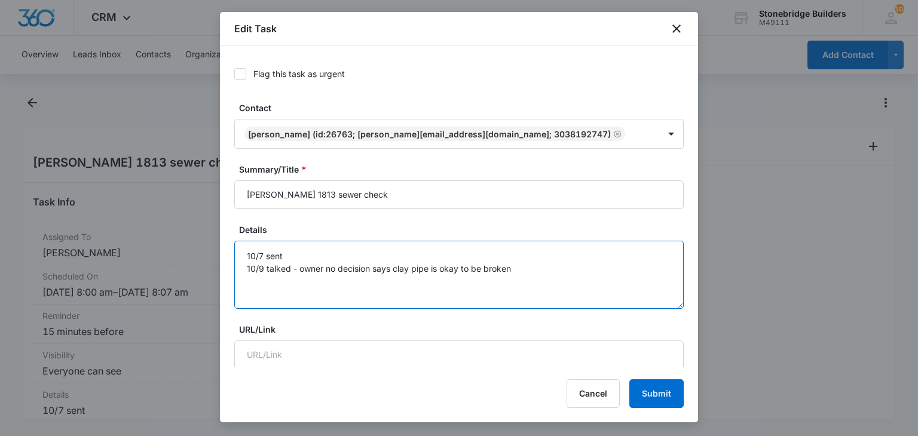
click at [546, 269] on textarea "10/7 sent 10/9 talked - owner no decision says clay pipe is okay to be broken" at bounding box center [458, 275] width 449 height 68
type textarea "10/7 sent 10/9 talked - owner no decision says clay pipe is okay to be broken"
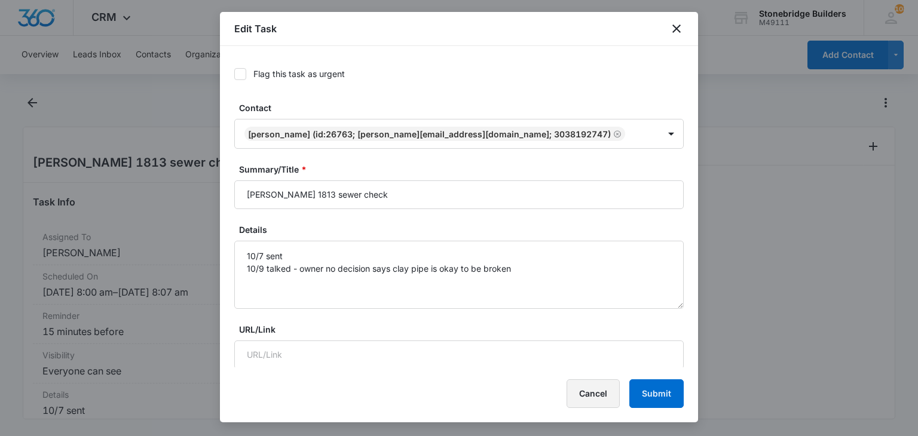
click at [581, 394] on button "Cancel" at bounding box center [592, 393] width 53 height 29
